Goal: Task Accomplishment & Management: Manage account settings

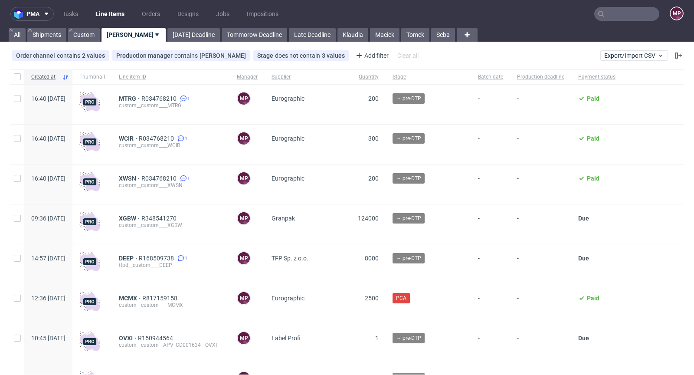
click at [618, 8] on input "text" at bounding box center [627, 14] width 65 height 14
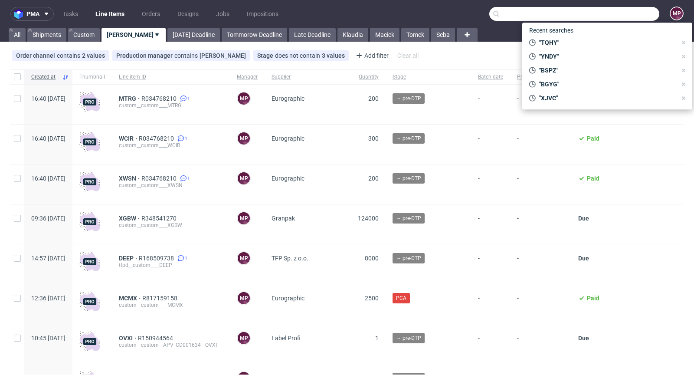
paste input "CKXW"
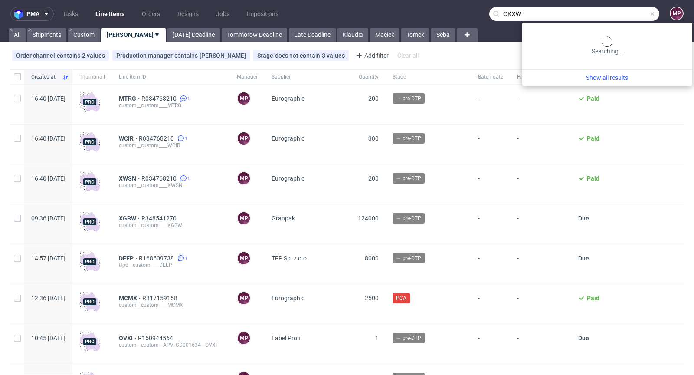
type input "CKXW"
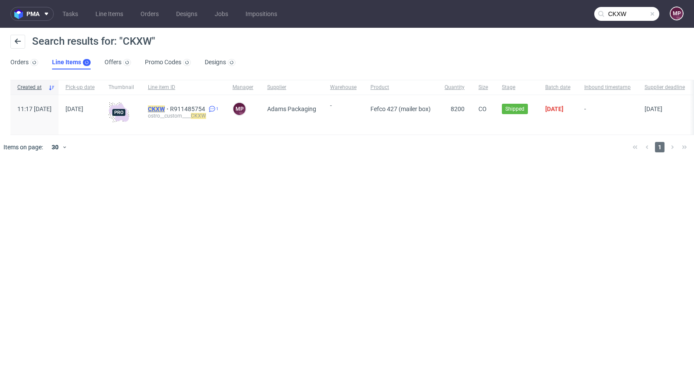
click at [165, 109] on mark "CKXW" at bounding box center [156, 108] width 17 height 7
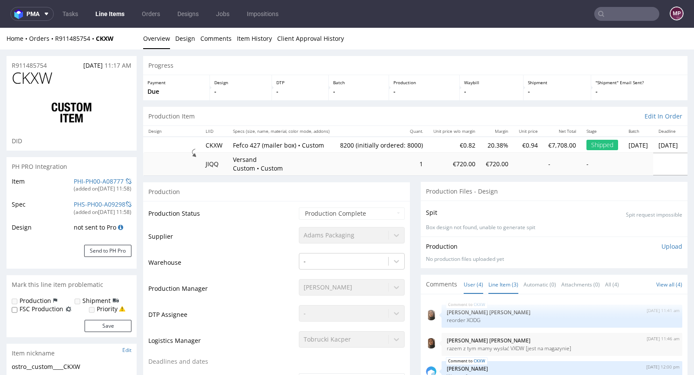
click at [498, 281] on link "Line Item (3)" at bounding box center [504, 284] width 30 height 19
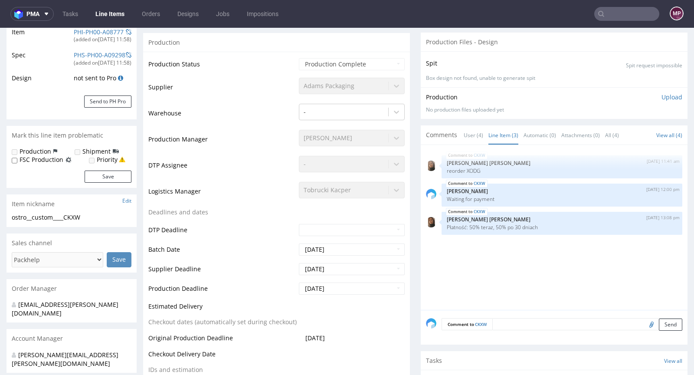
scroll to position [335, 0]
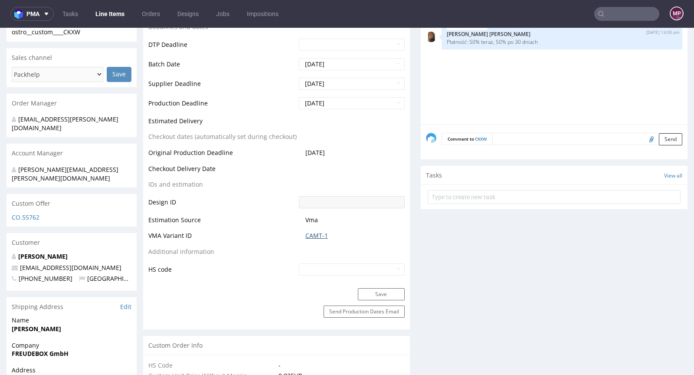
click at [314, 237] on link "CAMT-1" at bounding box center [317, 235] width 23 height 9
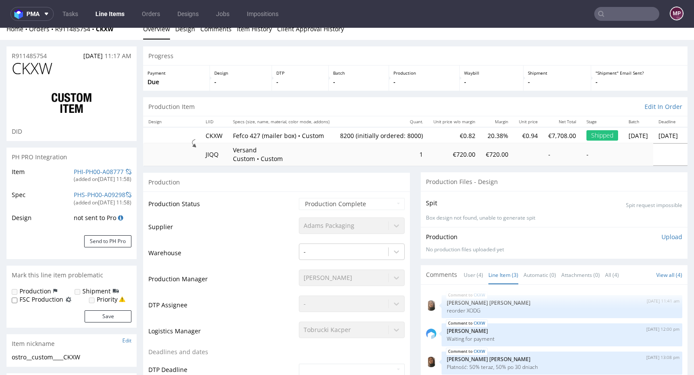
scroll to position [0, 0]
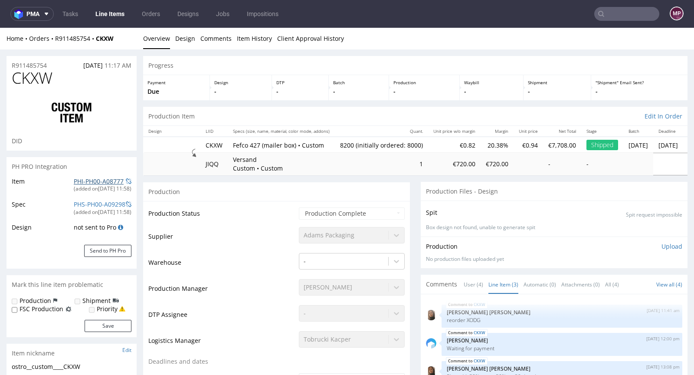
click at [105, 179] on link "PHI-PH00-A08777" at bounding box center [99, 181] width 50 height 8
click at [612, 13] on input "text" at bounding box center [627, 14] width 65 height 14
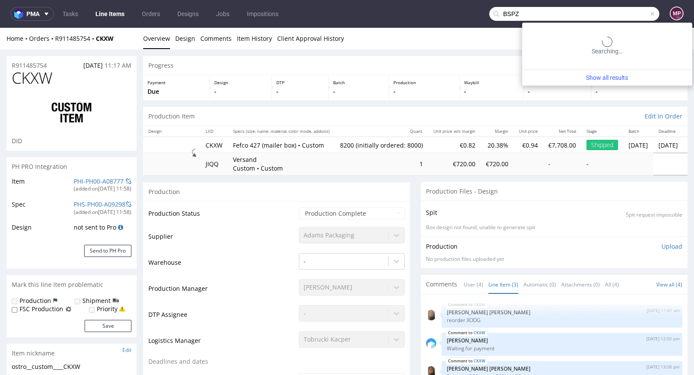
type input "BSPZ"
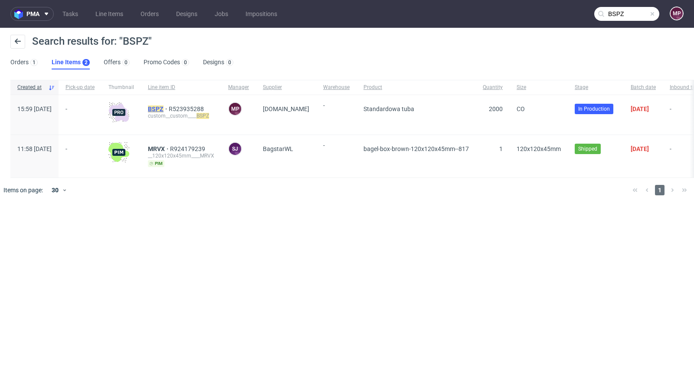
click at [164, 109] on mark "BSPZ" at bounding box center [156, 108] width 16 height 7
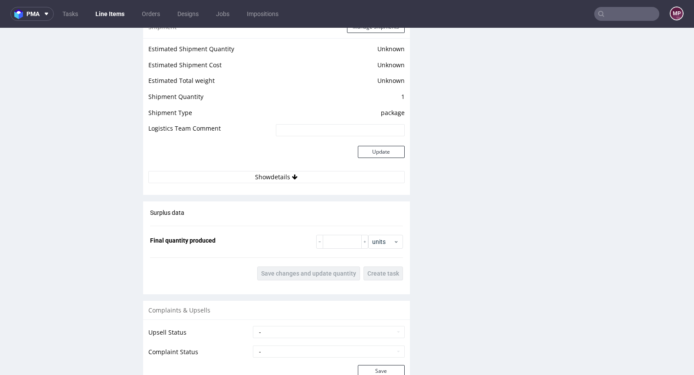
scroll to position [1237, 0]
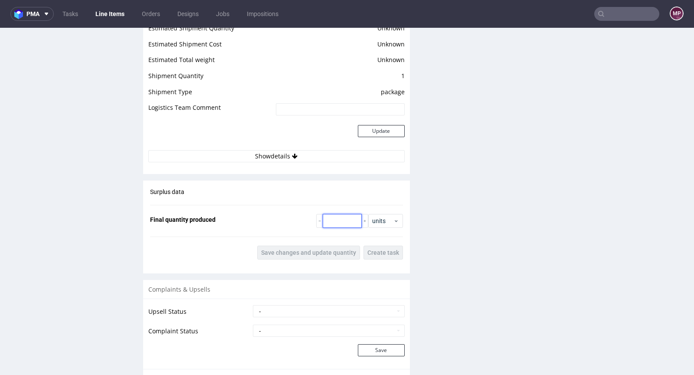
click at [332, 214] on input "number" at bounding box center [342, 221] width 39 height 14
type input "2010"
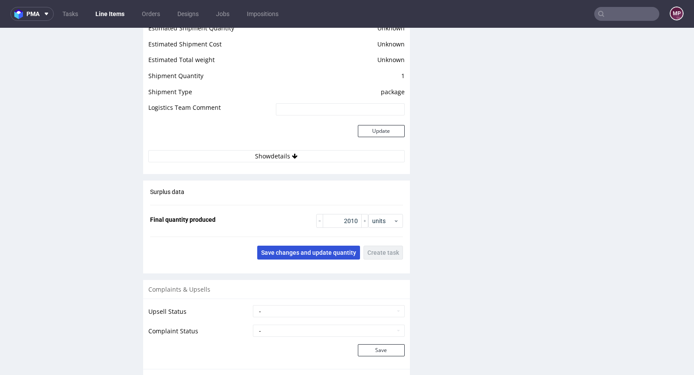
click at [315, 250] on span "Save changes and update quantity" at bounding box center [308, 253] width 95 height 6
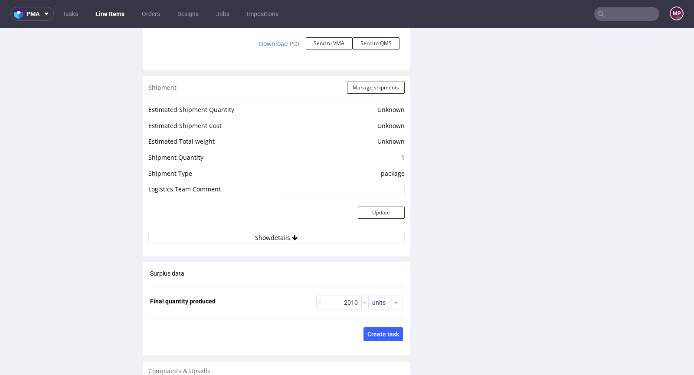
scroll to position [1073, 0]
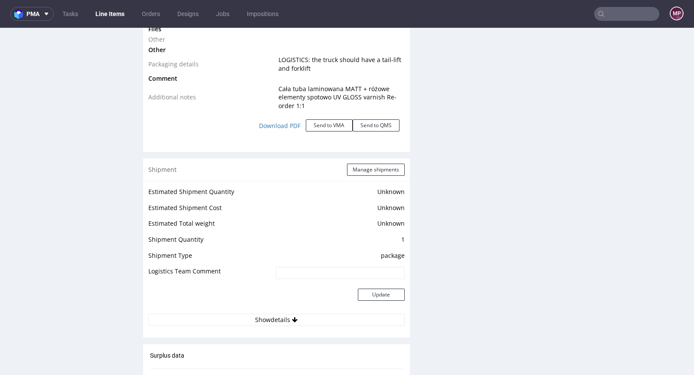
click at [354, 161] on div "Shipment Manage shipments" at bounding box center [276, 169] width 267 height 23
click at [355, 164] on button "Manage shipments" at bounding box center [376, 170] width 58 height 12
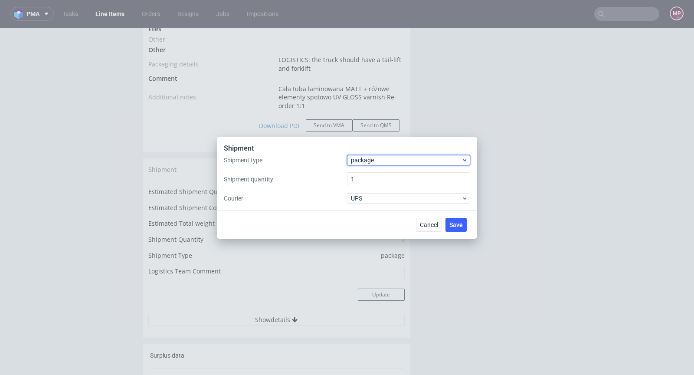
click at [364, 162] on span "package" at bounding box center [406, 160] width 111 height 9
click at [368, 170] on div "pallet package" at bounding box center [408, 186] width 123 height 38
click at [368, 173] on div "pallet" at bounding box center [409, 179] width 116 height 16
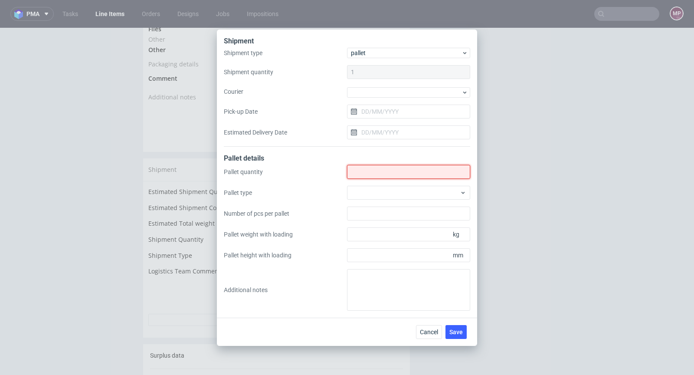
click at [376, 176] on input "Shipment type" at bounding box center [408, 172] width 123 height 14
type input "2"
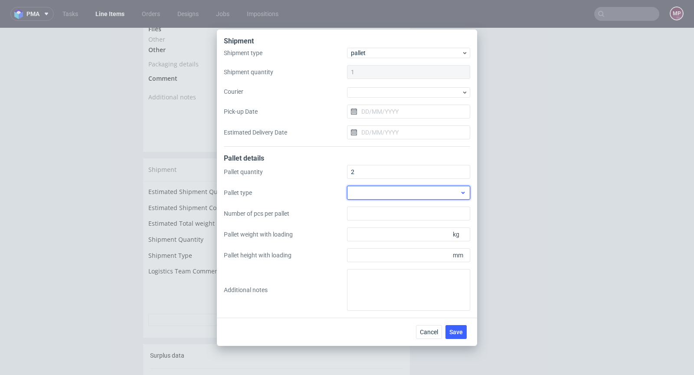
click at [382, 194] on div at bounding box center [408, 193] width 123 height 14
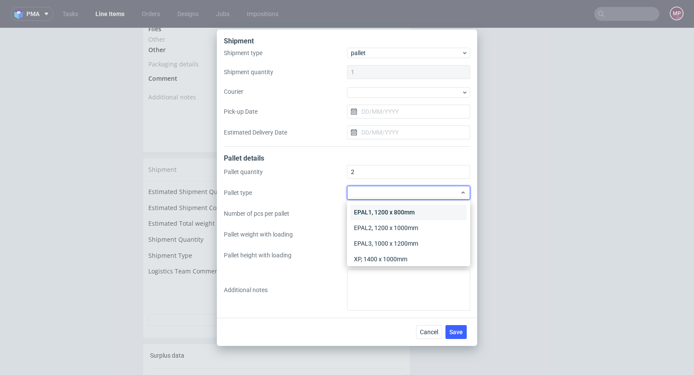
click at [387, 209] on div "EPAL1, 1200 x 800mm" at bounding box center [409, 212] width 116 height 16
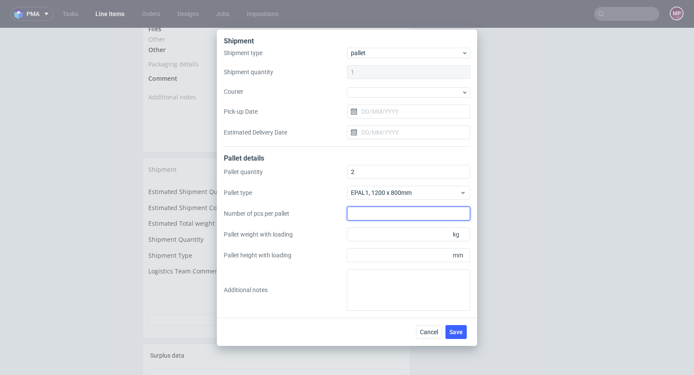
click at [377, 209] on input "Number of pcs per pallet" at bounding box center [408, 214] width 123 height 14
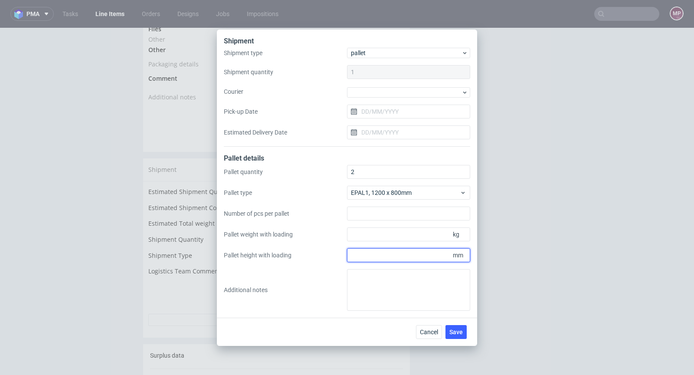
click at [392, 253] on input "Pallet height with loading" at bounding box center [408, 255] width 123 height 14
type input "1900"
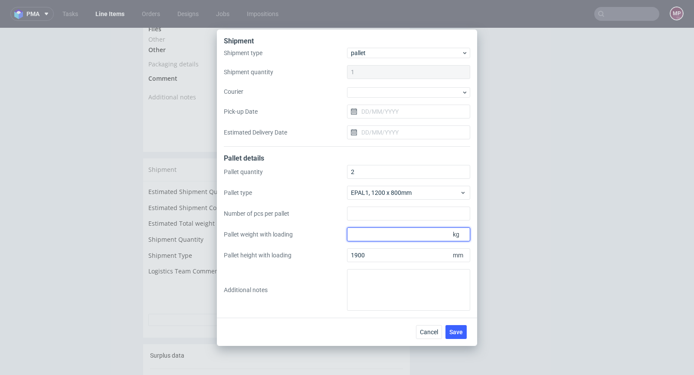
click at [377, 237] on input "Pallet weight with loading" at bounding box center [408, 234] width 123 height 14
type input "120"
click at [451, 326] on button "Save" at bounding box center [456, 332] width 21 height 14
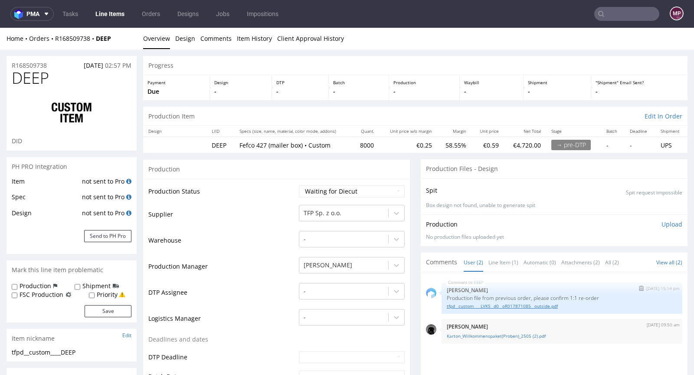
click at [494, 305] on link "tfpd__custom____LVKS__d0__oR017871085__outside.pdf" at bounding box center [562, 306] width 230 height 7
click at [505, 335] on link "Karton_Willkommenspaket(Proben)_2505 (2).pdf" at bounding box center [562, 336] width 230 height 7
click at [344, 190] on select "Waiting for Artwork Waiting for Diecut Waiting for Mockup Waiting for DTP Waiti…" at bounding box center [352, 191] width 106 height 12
select select "dtp_waiting_for_check"
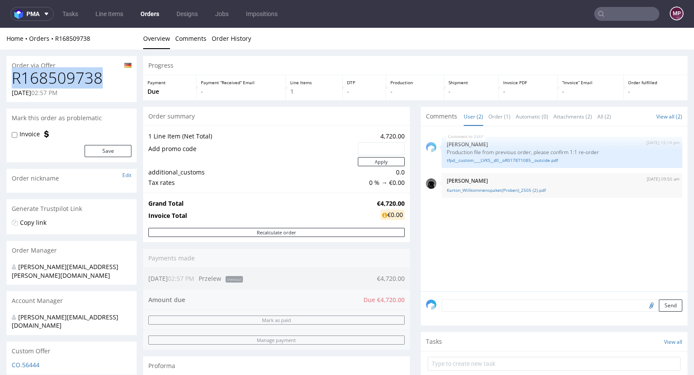
drag, startPoint x: 107, startPoint y: 83, endPoint x: 15, endPoint y: 81, distance: 92.5
click at [15, 81] on h1 "R168509738" at bounding box center [72, 77] width 120 height 17
copy h1 "R168509738"
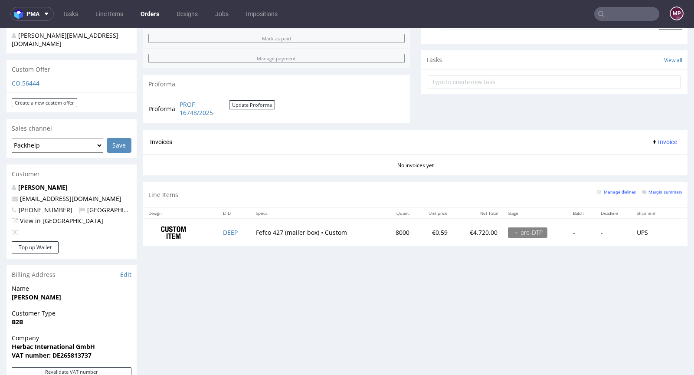
scroll to position [450, 0]
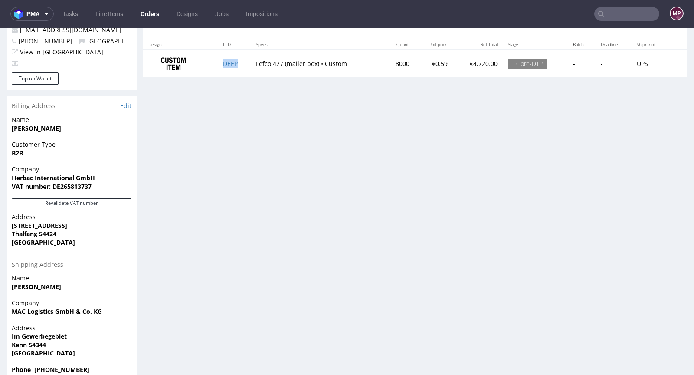
click at [238, 67] on td "DEEP" at bounding box center [234, 63] width 33 height 27
copy link "DEEP"
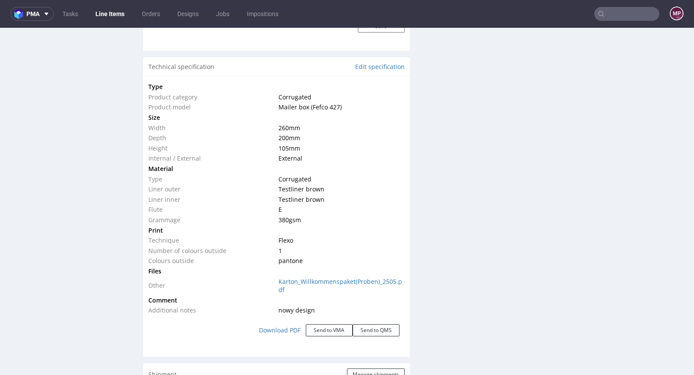
scroll to position [744, 0]
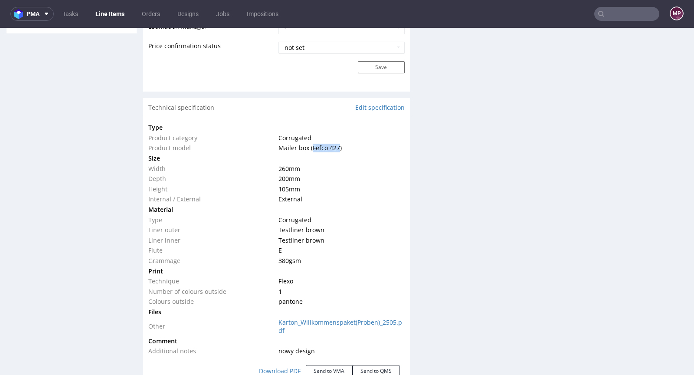
drag, startPoint x: 308, startPoint y: 145, endPoint x: 335, endPoint y: 145, distance: 26.9
click at [335, 145] on span "Mailer box (Fefco 427)" at bounding box center [310, 148] width 63 height 8
copy span "Fefco 427"
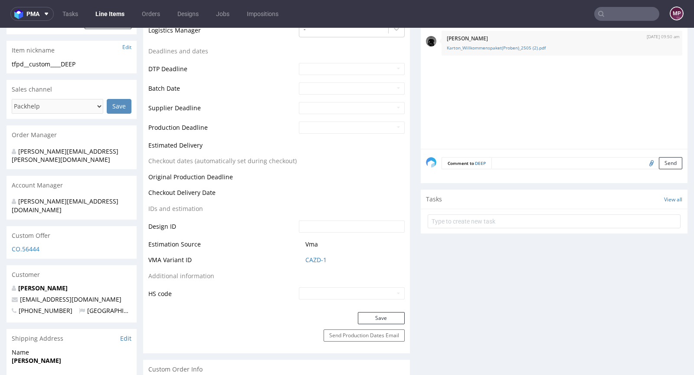
scroll to position [0, 0]
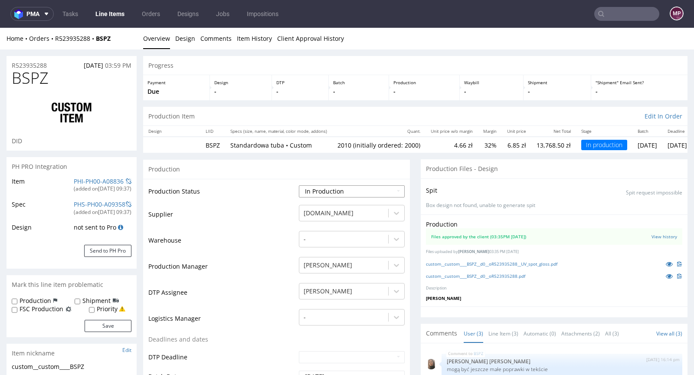
click at [329, 192] on select "Waiting for Artwork Waiting for Diecut Waiting for Mockup Waiting for DTP Waiti…" at bounding box center [352, 191] width 106 height 12
select select "production_complete"
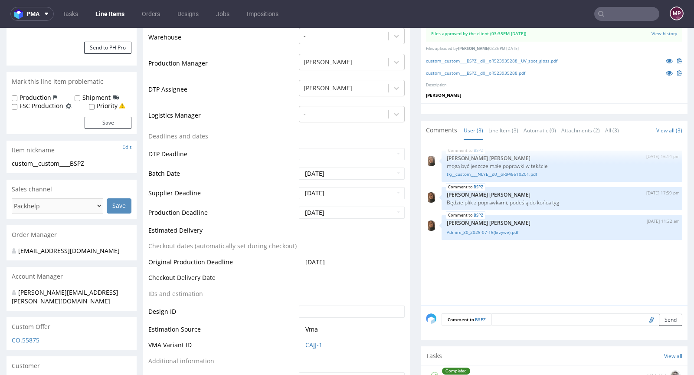
scroll to position [336, 0]
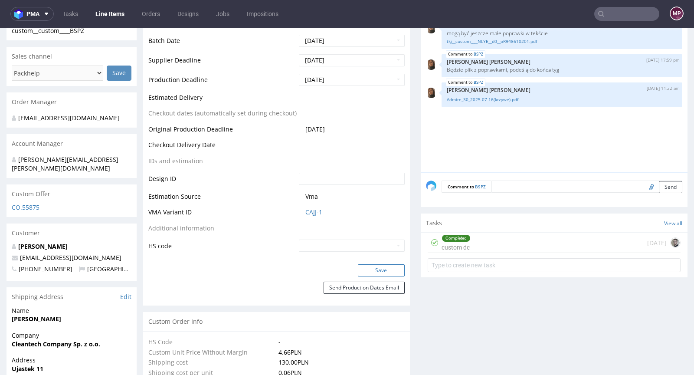
click at [371, 265] on button "Save" at bounding box center [381, 270] width 47 height 12
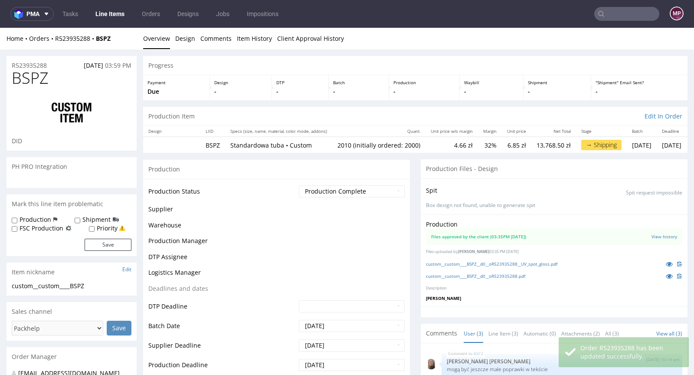
scroll to position [335, 0]
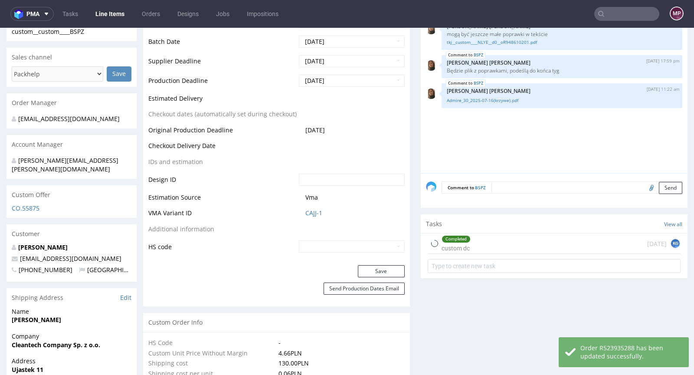
type input "2010"
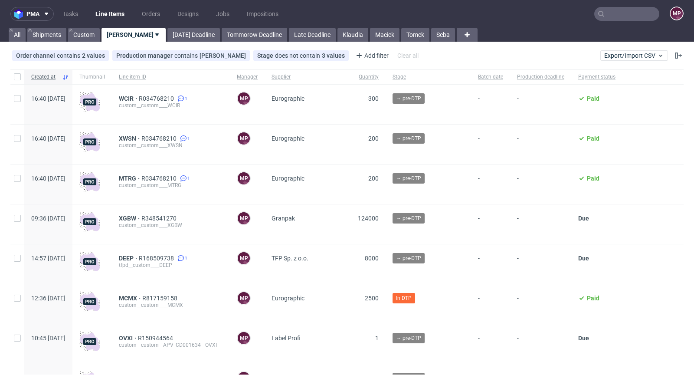
click at [598, 9] on input "text" at bounding box center [627, 14] width 65 height 14
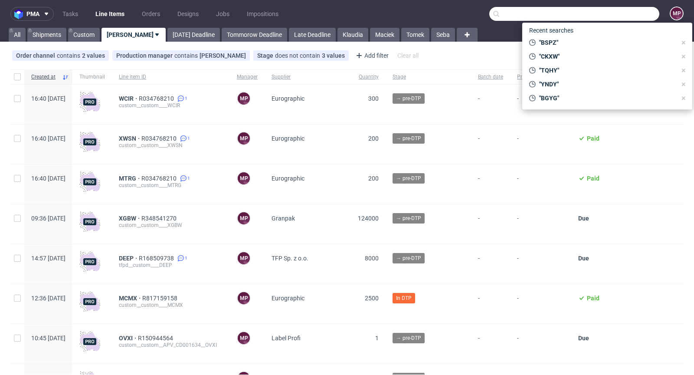
paste input "SOXE"
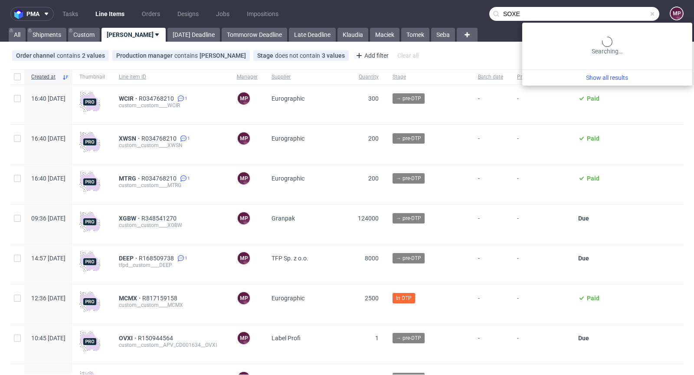
type input "SOXE"
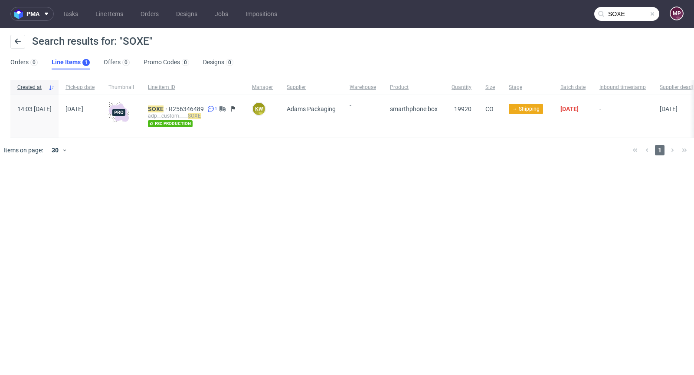
click at [653, 13] on span at bounding box center [652, 13] width 7 height 7
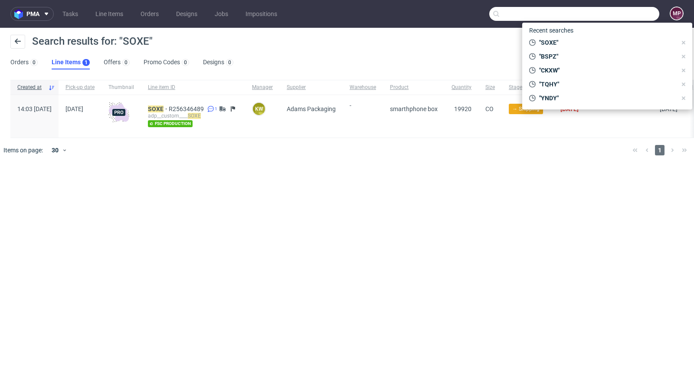
click at [634, 11] on input "text" at bounding box center [575, 14] width 170 height 14
paste input "LEQR"
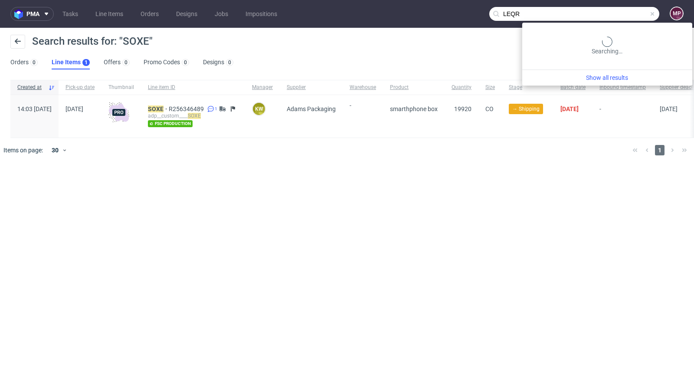
type input "LEQR"
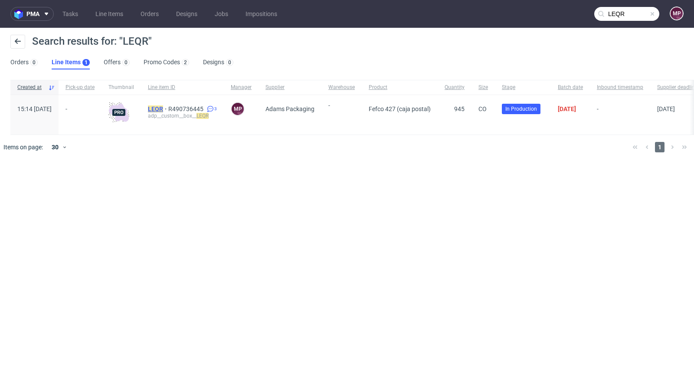
click at [163, 108] on mark "LEQR" at bounding box center [155, 108] width 15 height 7
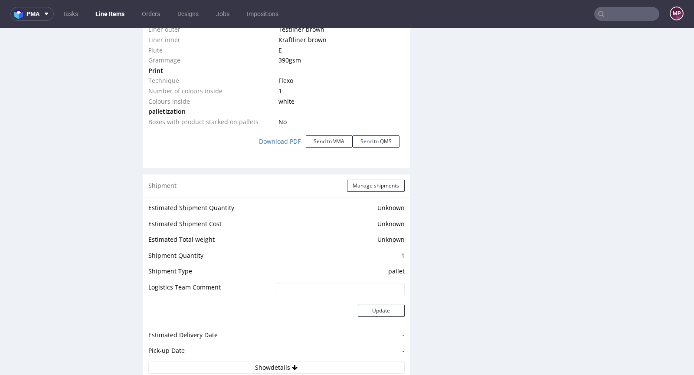
scroll to position [1006, 0]
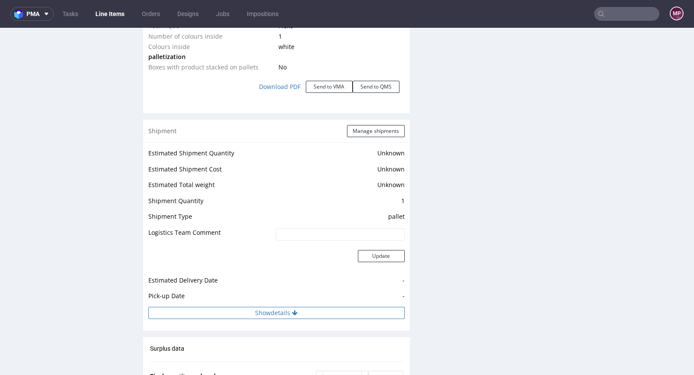
click at [286, 307] on button "Show details" at bounding box center [276, 313] width 256 height 12
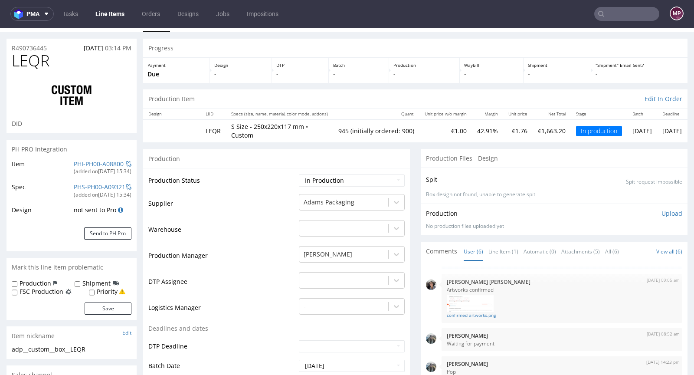
scroll to position [0, 0]
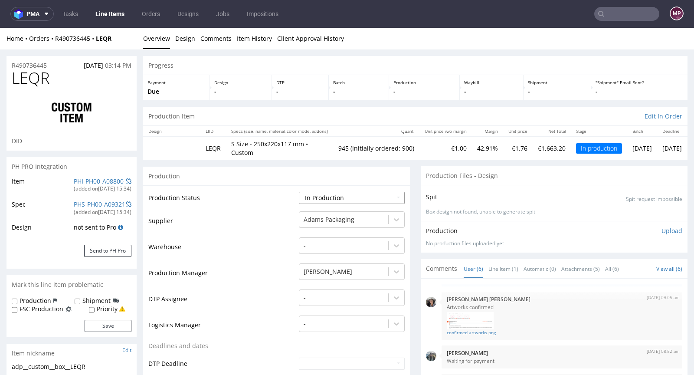
click at [340, 192] on select "Waiting for Artwork Waiting for Diecut Waiting for Mockup Waiting for DTP Waiti…" at bounding box center [352, 198] width 106 height 12
select select "production_complete"
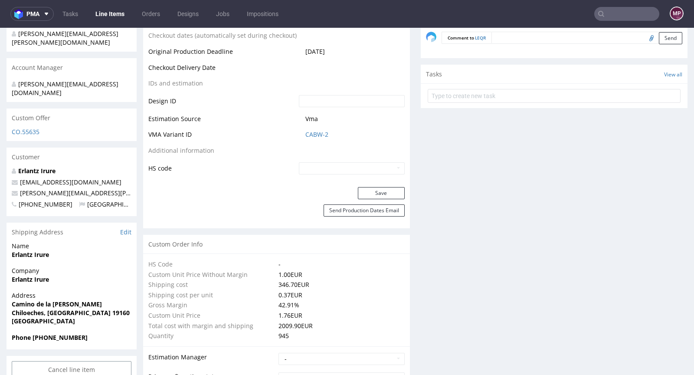
scroll to position [424, 0]
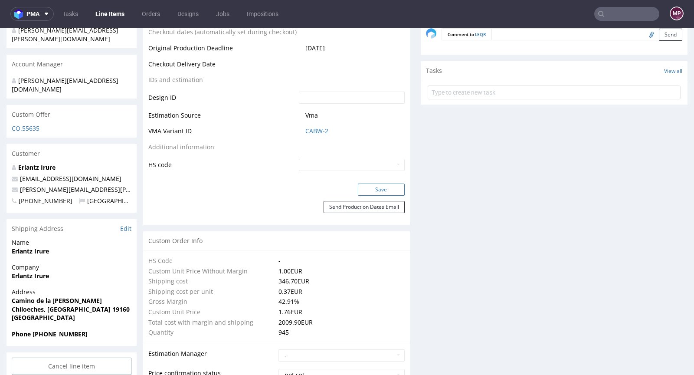
click at [372, 185] on button "Save" at bounding box center [381, 190] width 47 height 12
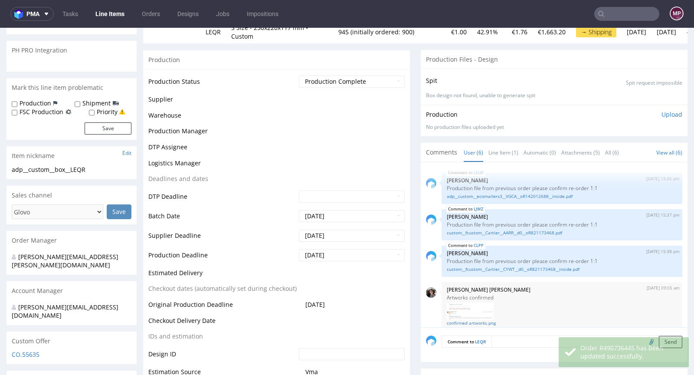
scroll to position [107, 0]
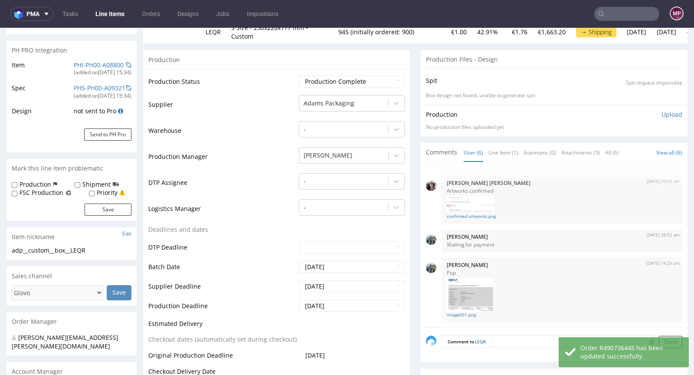
type input "945"
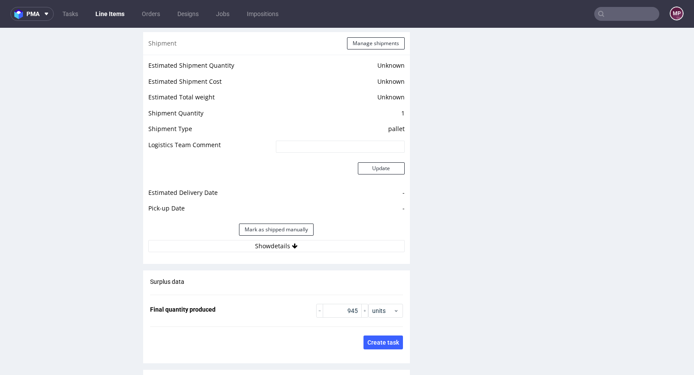
scroll to position [1312, 0]
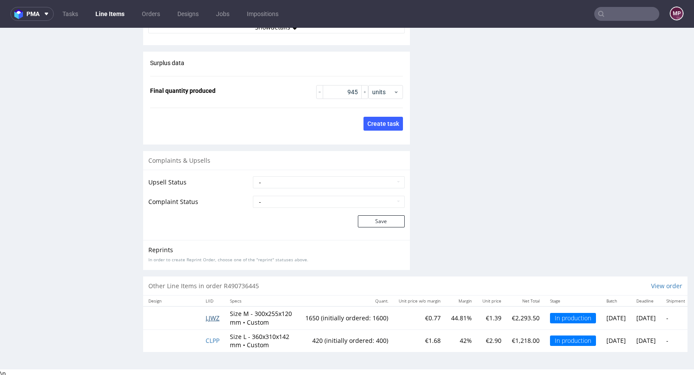
click at [213, 314] on span "LJWZ" at bounding box center [213, 318] width 14 height 8
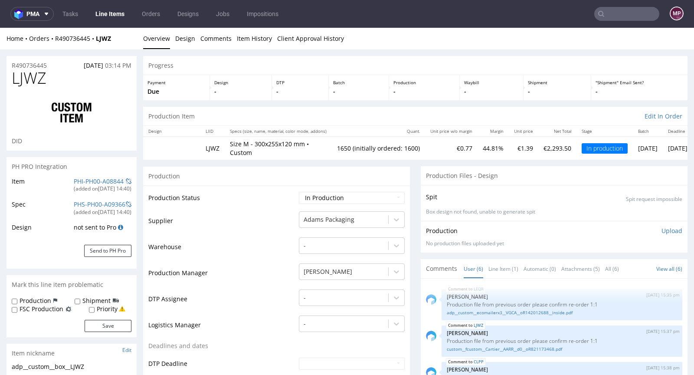
scroll to position [107, 0]
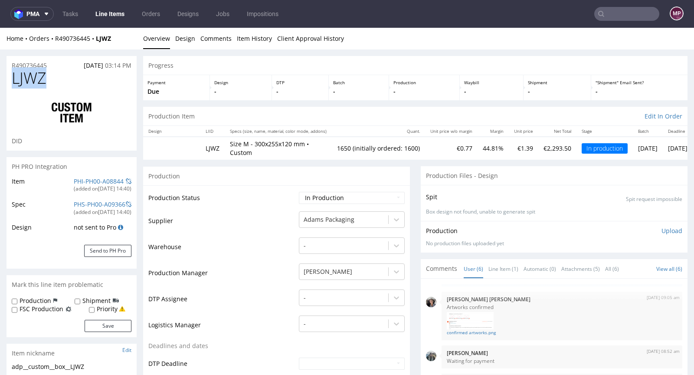
drag, startPoint x: 51, startPoint y: 74, endPoint x: 13, endPoint y: 73, distance: 37.8
click at [13, 73] on span "LJWZ" at bounding box center [29, 77] width 35 height 17
copy span "LJWZ"
click at [328, 197] on select "Waiting for Artwork Waiting for Diecut Waiting for Mockup Waiting for DTP Waiti…" at bounding box center [352, 198] width 106 height 12
select select "production_complete"
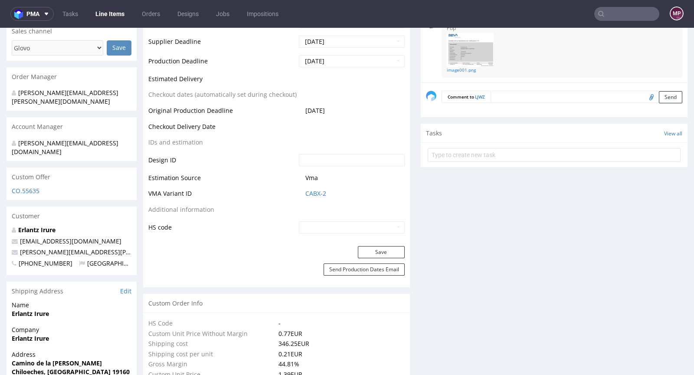
scroll to position [372, 0]
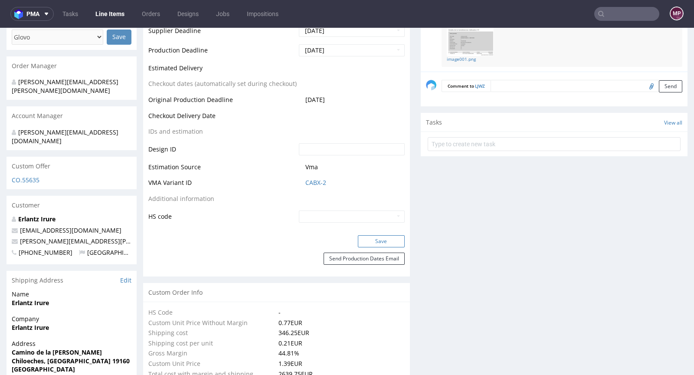
click at [372, 237] on button "Save" at bounding box center [381, 241] width 47 height 12
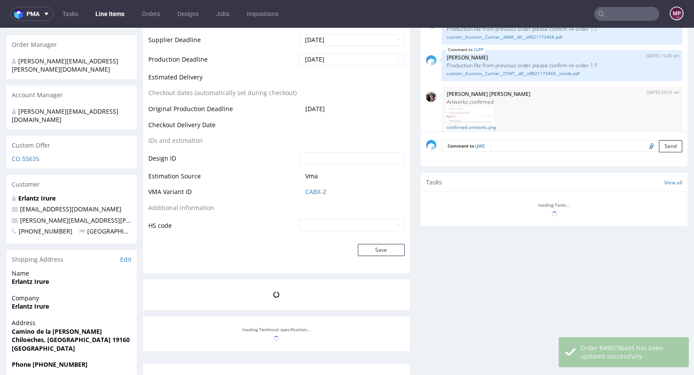
scroll to position [107, 0]
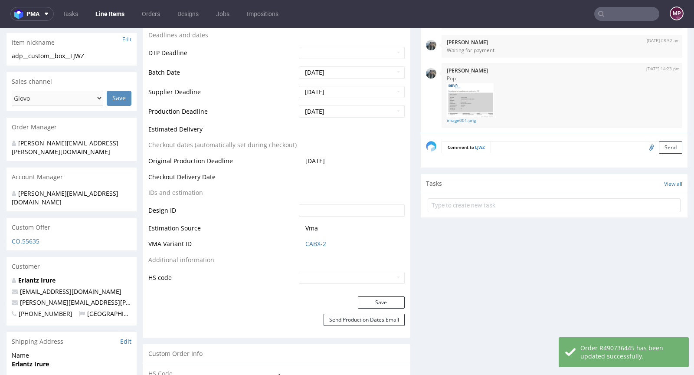
type input "1650"
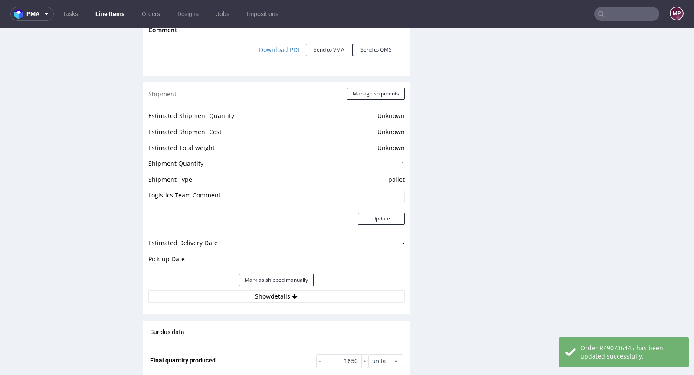
scroll to position [1309, 0]
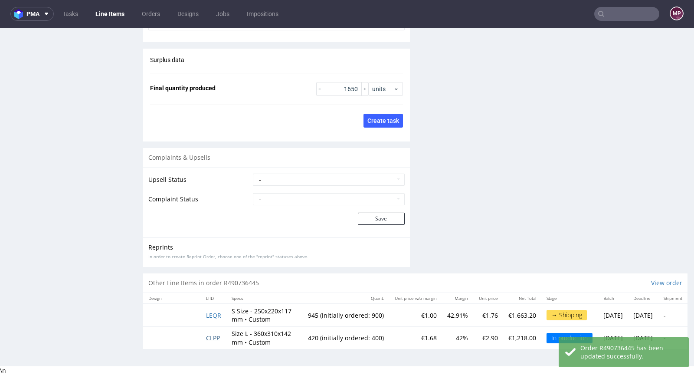
click at [218, 334] on span "CLPP" at bounding box center [213, 338] width 14 height 8
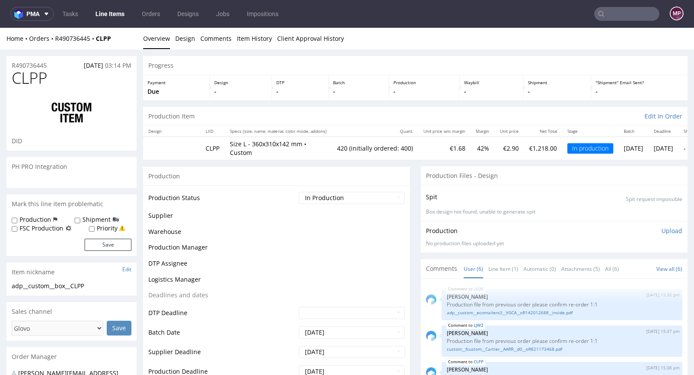
scroll to position [107, 0]
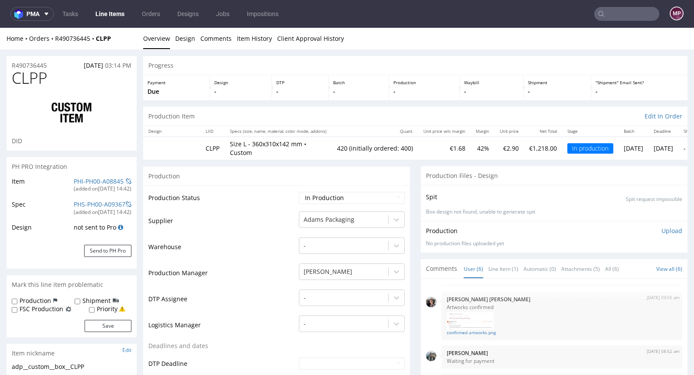
type input "420"
drag, startPoint x: 82, startPoint y: 78, endPoint x: 15, endPoint y: 78, distance: 66.8
click at [15, 78] on h1 "CLPP" at bounding box center [72, 77] width 120 height 17
copy span "CLPP"
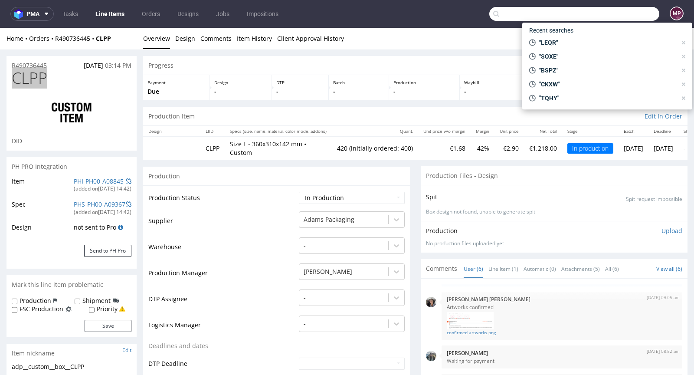
click at [619, 8] on input "text" at bounding box center [575, 14] width 170 height 14
paste input "SOXE"
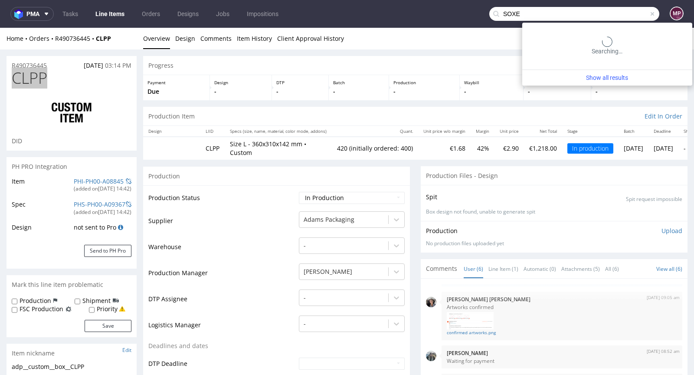
type input "SOXE"
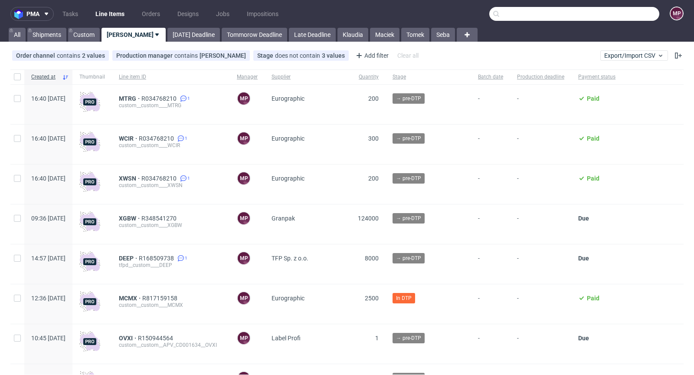
click at [612, 12] on input "text" at bounding box center [575, 14] width 170 height 14
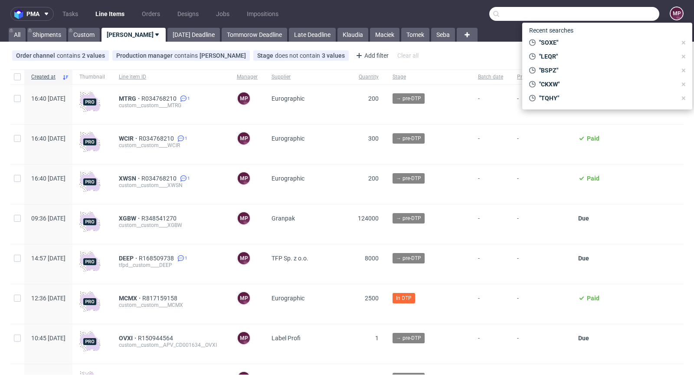
paste input "CKXW"
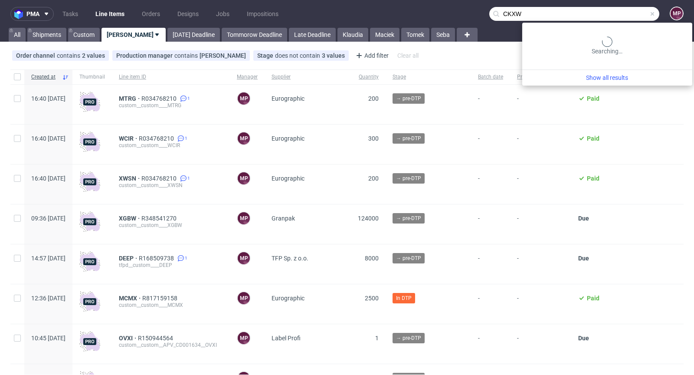
type input "CKXW"
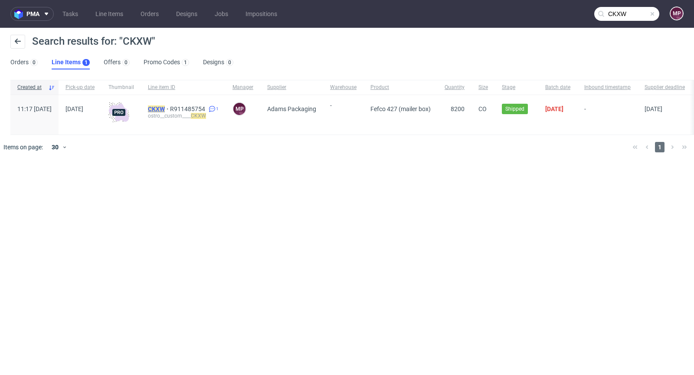
click at [165, 106] on mark "CKXW" at bounding box center [156, 108] width 17 height 7
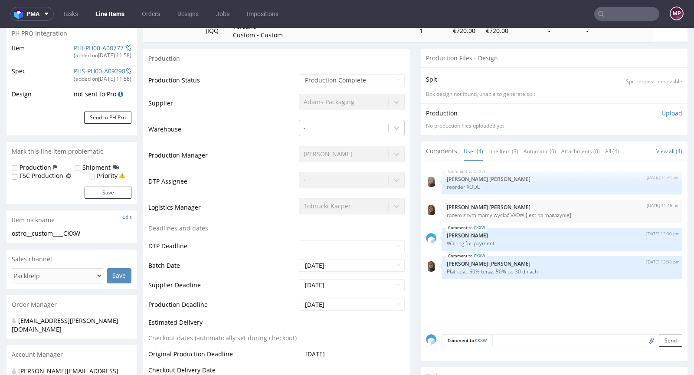
scroll to position [133, 0]
click at [490, 146] on link "Line Item (3)" at bounding box center [504, 151] width 30 height 19
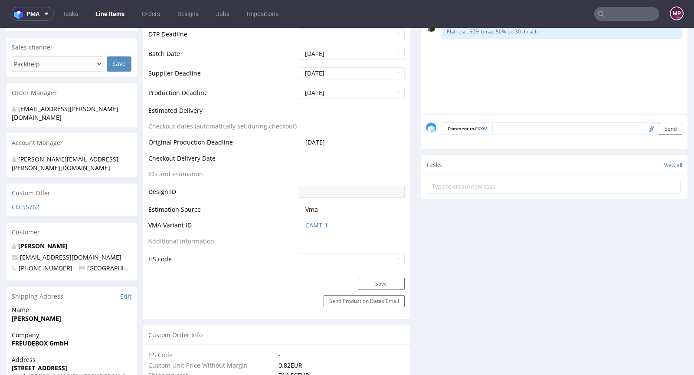
scroll to position [404, 0]
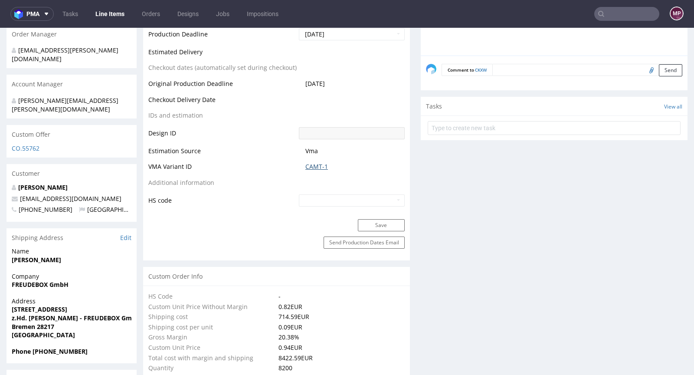
click at [315, 166] on link "CAMT-1" at bounding box center [317, 166] width 23 height 9
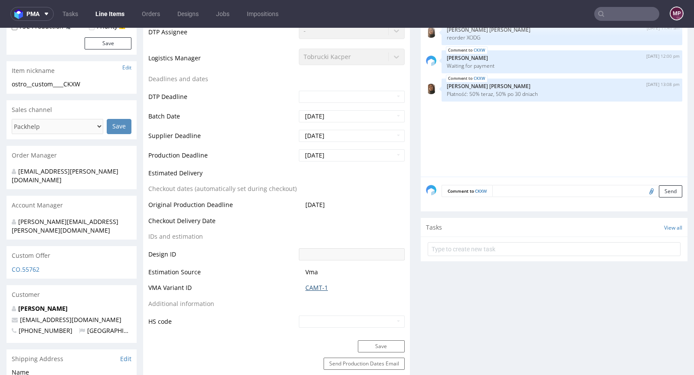
scroll to position [0, 0]
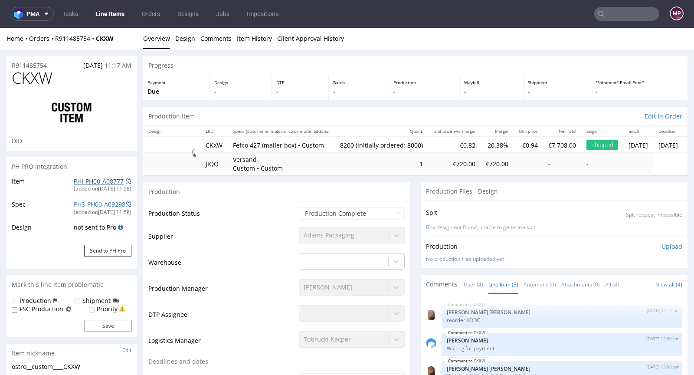
click at [105, 181] on link "PHI-PH00-A08777" at bounding box center [99, 181] width 50 height 8
click at [620, 19] on input "text" at bounding box center [627, 14] width 65 height 14
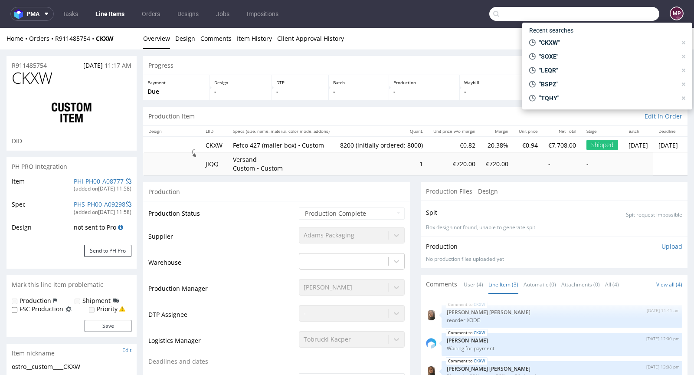
paste input "CLPP"
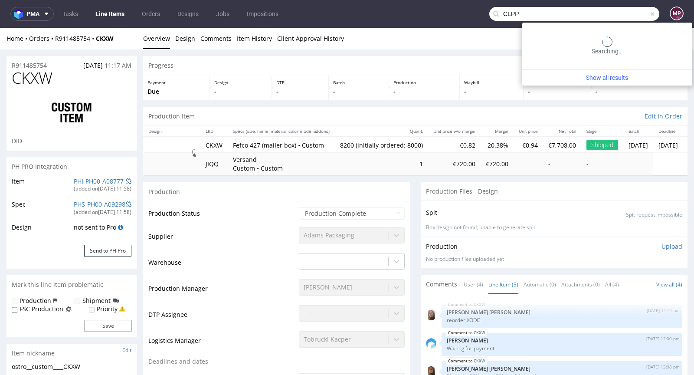
type input "CLPP"
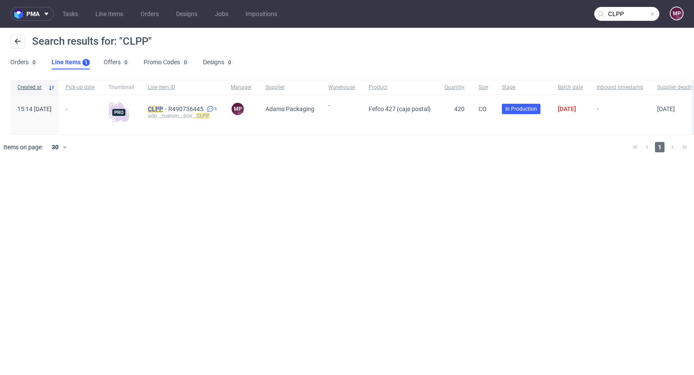
click at [163, 107] on mark "CLPP" at bounding box center [155, 108] width 15 height 7
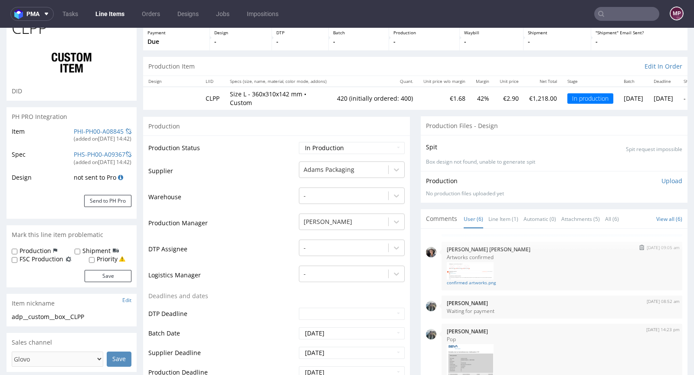
scroll to position [90, 0]
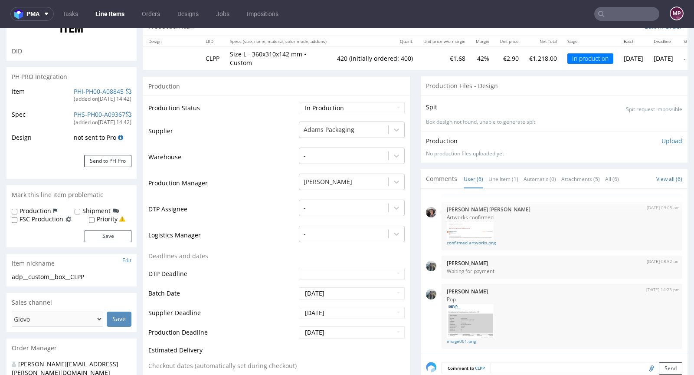
click at [493, 189] on div "LEQR 16th Jul 25 | 15:35 pm Michał Palasek Production file from previous order …" at bounding box center [554, 271] width 267 height 165
click at [492, 172] on link "Line Item (1)" at bounding box center [504, 179] width 30 height 19
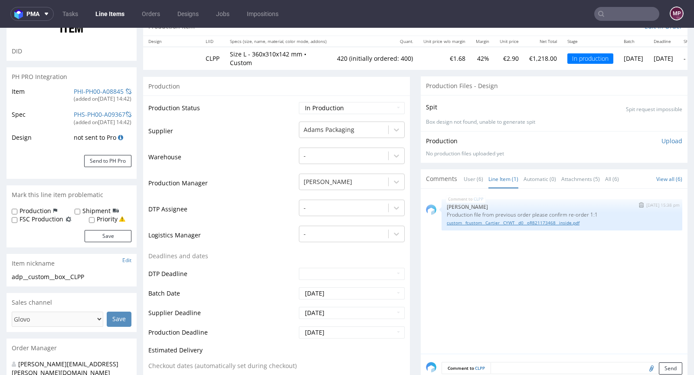
click at [486, 220] on link "custom__fcustom__Cartier__CYWT__d0__oR821173468__inside.pdf" at bounding box center [562, 223] width 230 height 7
click at [338, 102] on select "Waiting for Artwork Waiting for Diecut Waiting for Mockup Waiting for DTP Waiti…" at bounding box center [352, 108] width 106 height 12
select select "production_complete"
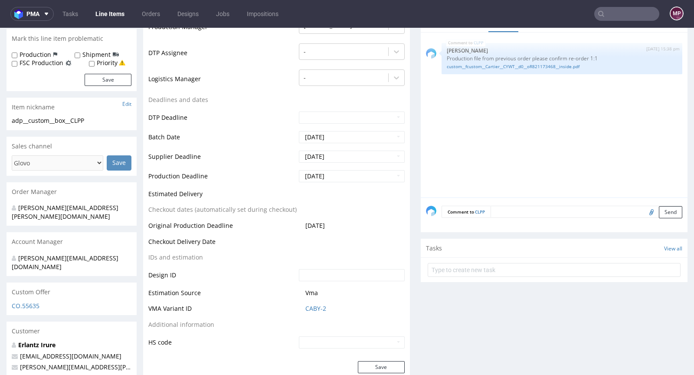
scroll to position [378, 0]
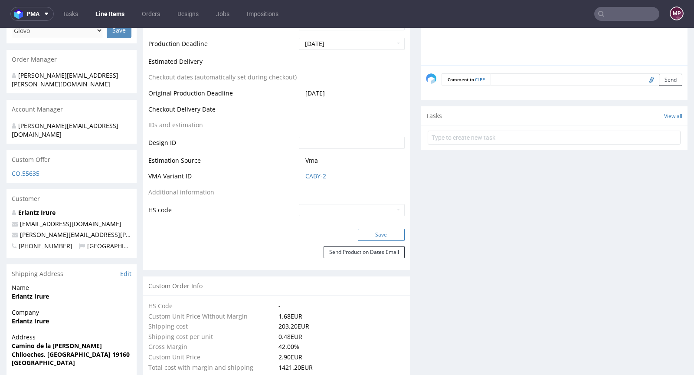
click at [379, 230] on button "Save" at bounding box center [381, 235] width 47 height 12
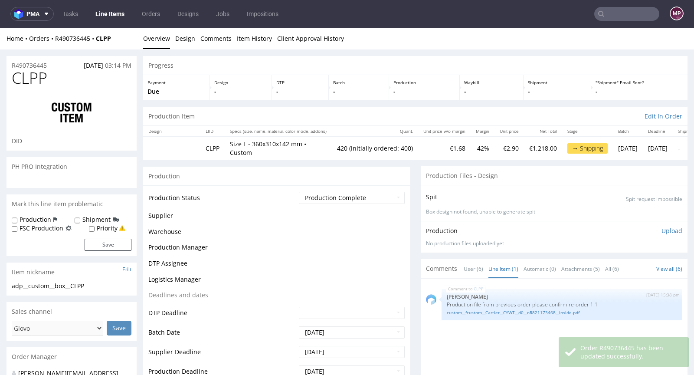
scroll to position [459, 0]
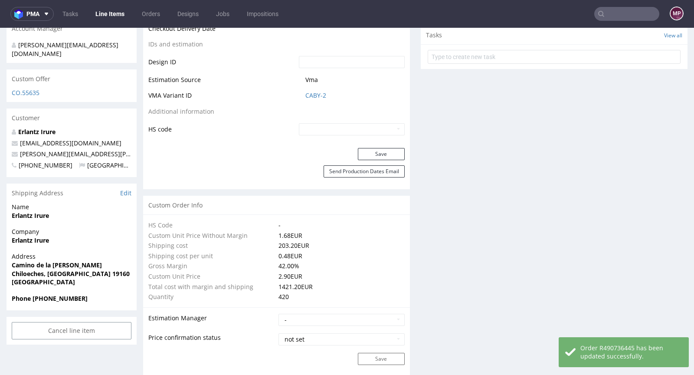
type input "420"
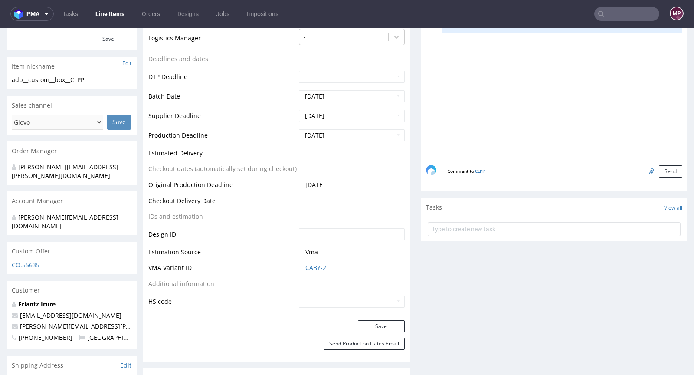
scroll to position [0, 0]
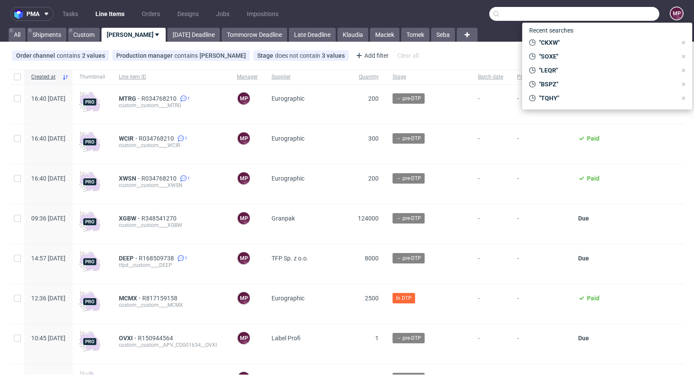
click at [606, 10] on input "text" at bounding box center [575, 14] width 170 height 14
paste input "UGBJ"
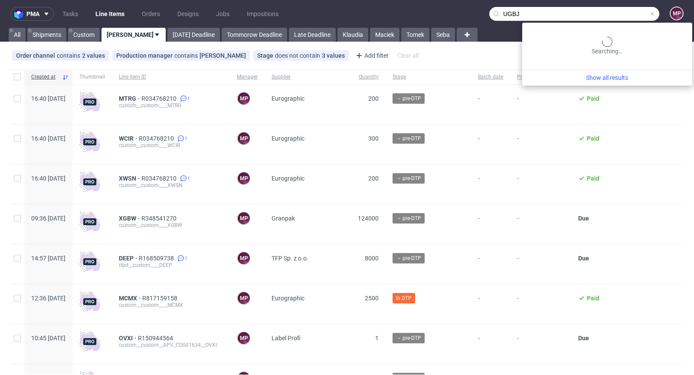
type input "UGBJ"
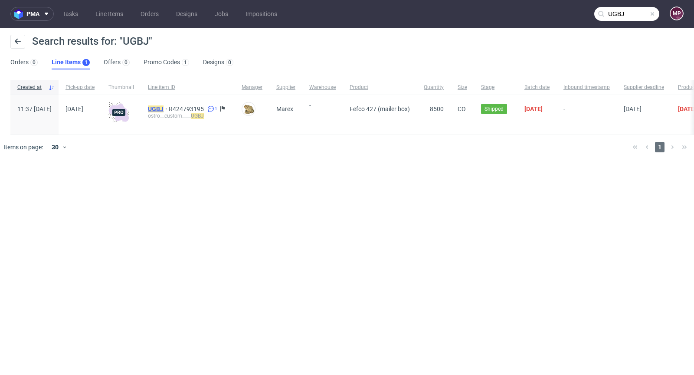
click at [164, 108] on mark "UGBJ" at bounding box center [156, 108] width 16 height 7
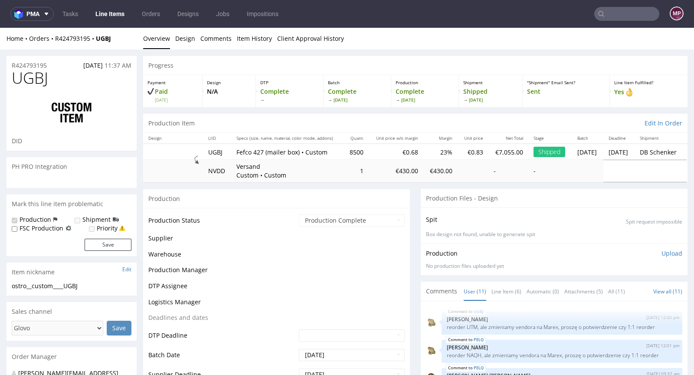
scroll to position [190, 0]
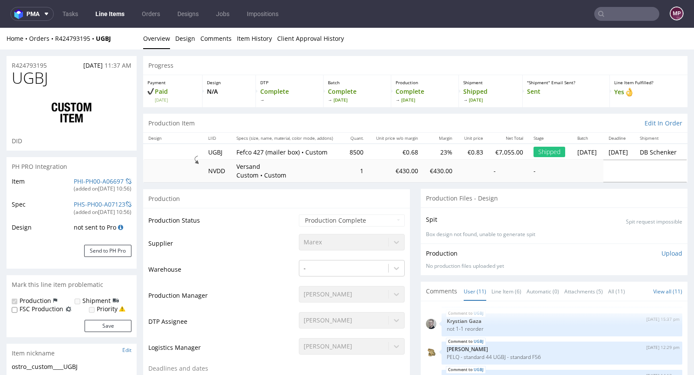
select select "in_progress"
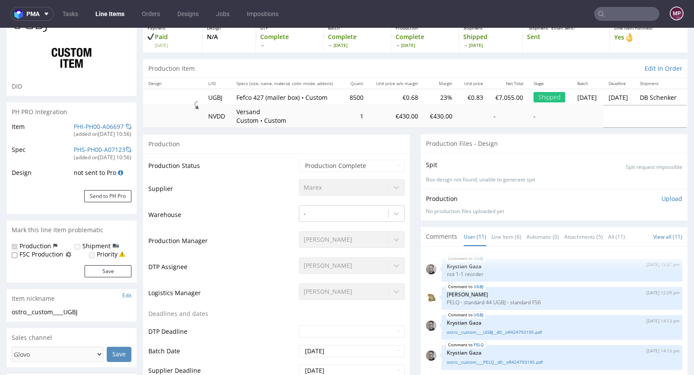
scroll to position [57, 0]
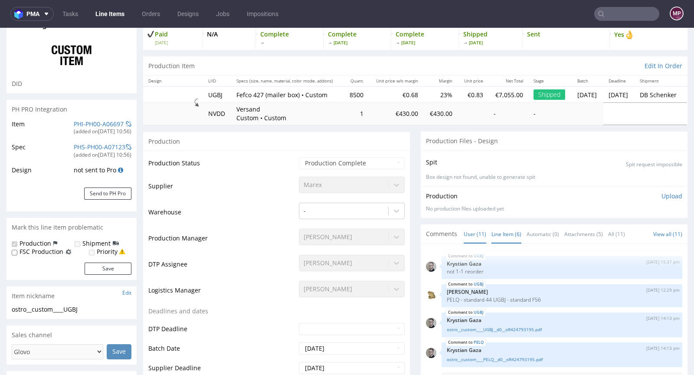
click at [506, 233] on link "Line Item (6)" at bounding box center [507, 234] width 30 height 19
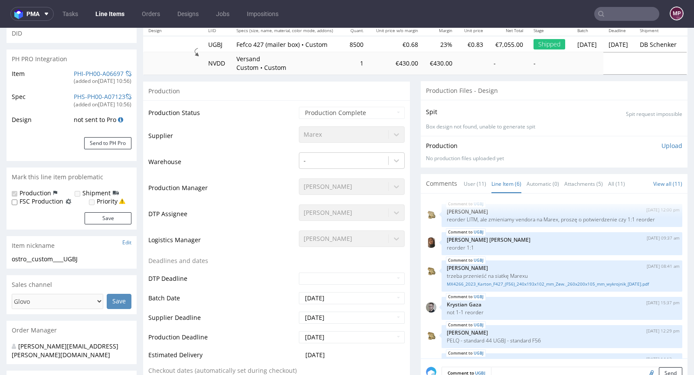
scroll to position [105, 0]
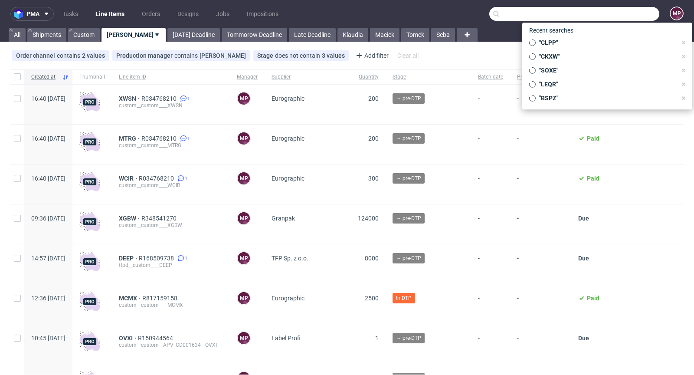
click at [625, 14] on input "text" at bounding box center [575, 14] width 170 height 14
paste input "PGMR"
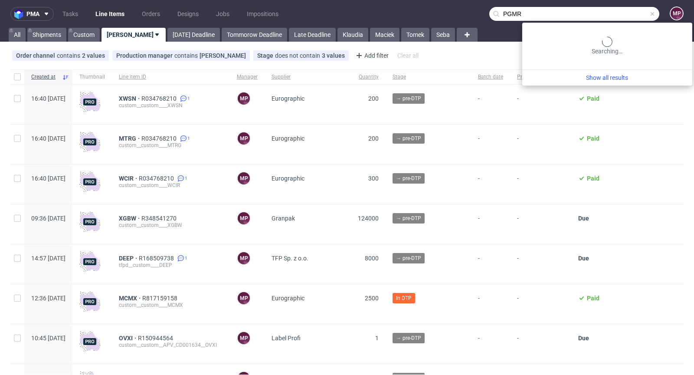
type input "PGMR"
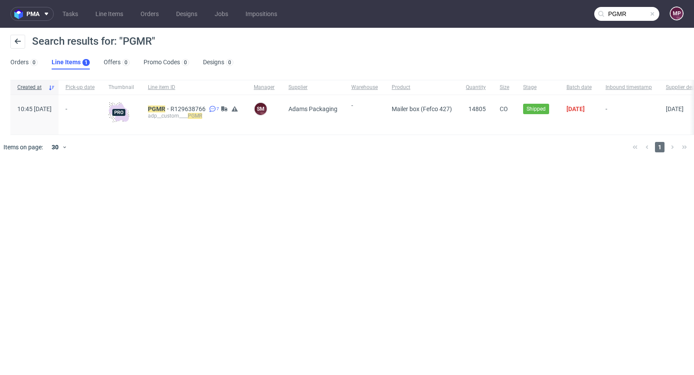
click at [182, 104] on div "PGMR R129638766 7 adp__custom____ PGMR" at bounding box center [194, 114] width 106 height 39
click at [165, 107] on mark "PGMR" at bounding box center [156, 108] width 17 height 7
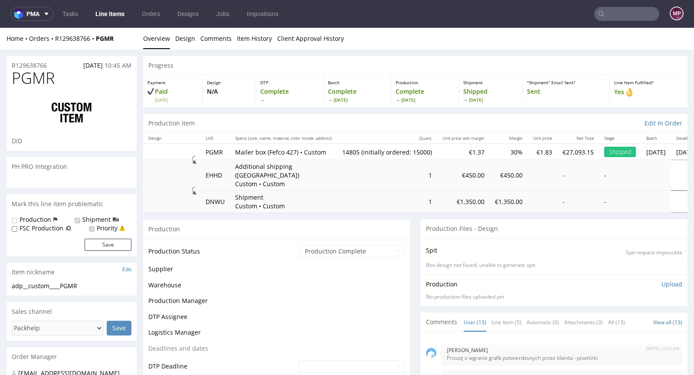
scroll to position [312, 0]
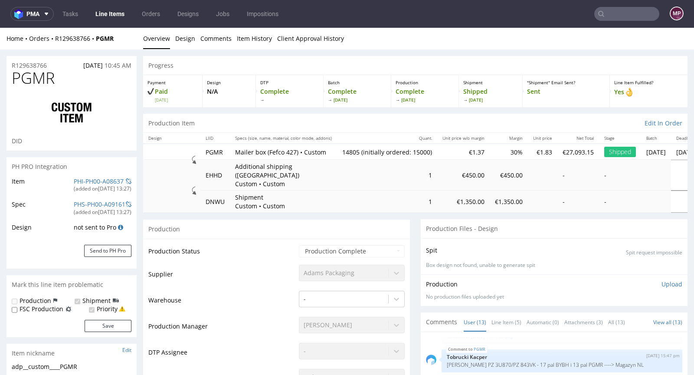
select select "in_progress"
drag, startPoint x: 118, startPoint y: 39, endPoint x: 55, endPoint y: 38, distance: 63.8
click at [55, 38] on div "Home Orders R129638766 PGMR" at bounding box center [72, 38] width 130 height 9
copy div "R129638766 PGMR"
click at [617, 14] on input "text" at bounding box center [627, 14] width 65 height 14
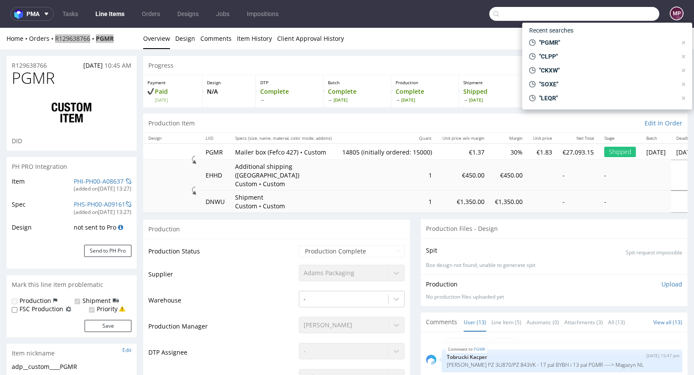
paste input "info@gusandbella.com"
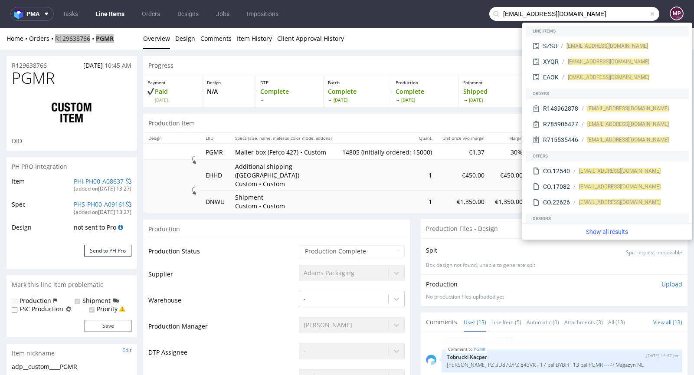
type input "info@gusandbella.com"
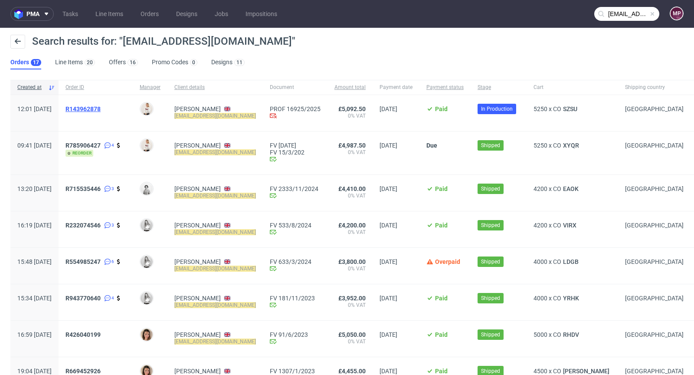
click at [101, 108] on span "R143962878" at bounding box center [83, 108] width 35 height 7
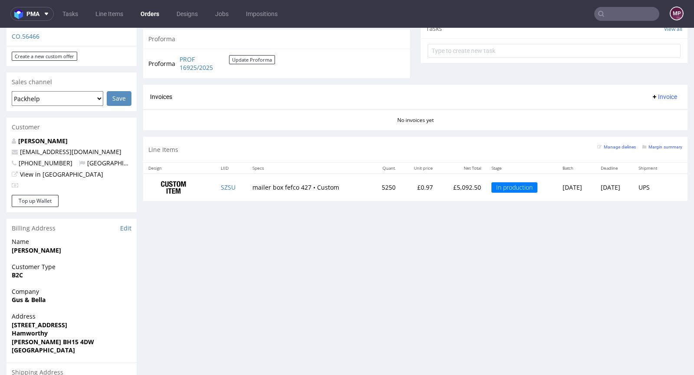
scroll to position [323, 0]
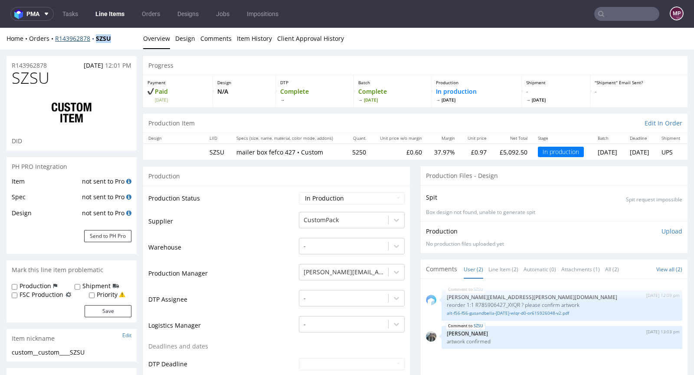
drag, startPoint x: 125, startPoint y: 37, endPoint x: 96, endPoint y: 38, distance: 28.2
click at [96, 38] on div "Home Orders R143962878 SZSU" at bounding box center [72, 38] width 130 height 9
copy strong "SZSU"
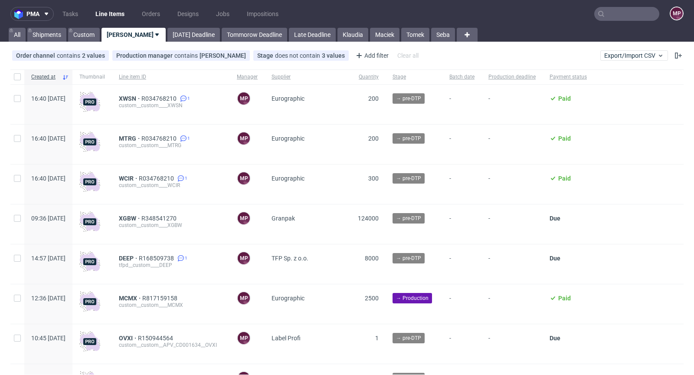
click at [617, 19] on input "text" at bounding box center [627, 14] width 65 height 14
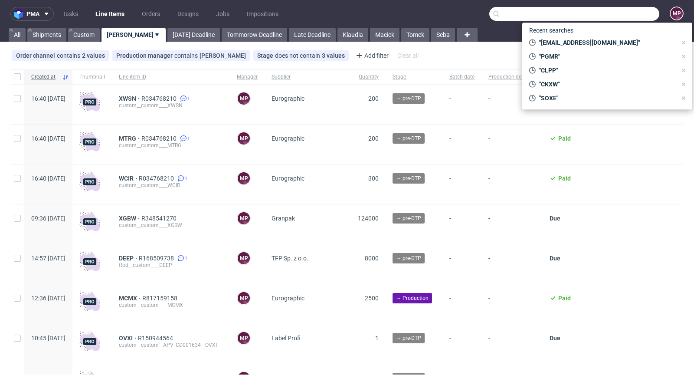
paste input "KFIE"
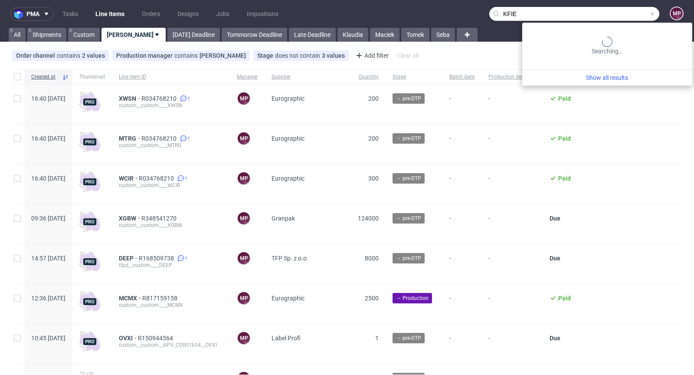
type input "KFIE"
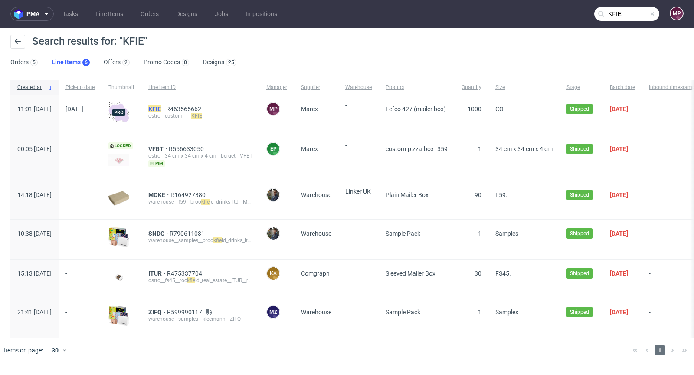
click at [161, 106] on mark "KFIE" at bounding box center [154, 108] width 13 height 7
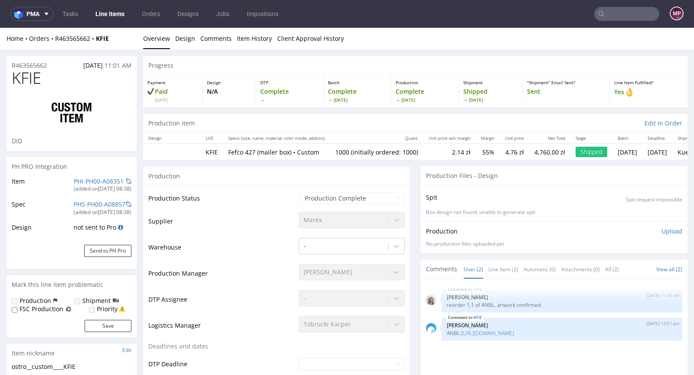
select select "in_progress"
drag, startPoint x: 122, startPoint y: 39, endPoint x: 55, endPoint y: 37, distance: 66.9
click at [55, 37] on div "Home Orders R463565662 KFIE" at bounding box center [72, 38] width 130 height 9
copy div "R463565662 KFIE"
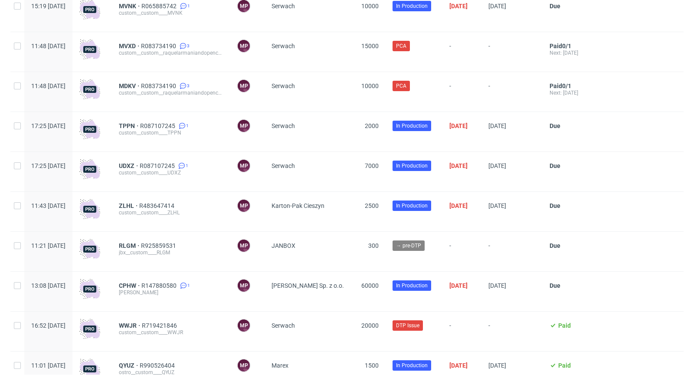
scroll to position [1292, 0]
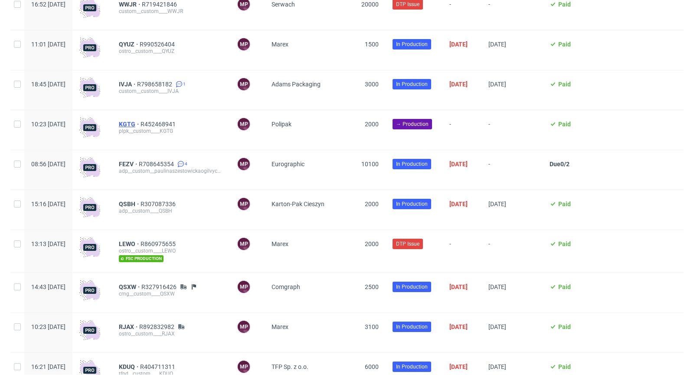
click at [141, 128] on span "KGTG" at bounding box center [130, 124] width 22 height 7
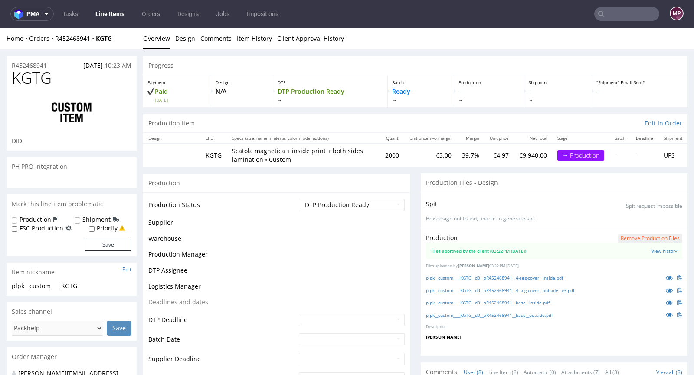
scroll to position [284, 0]
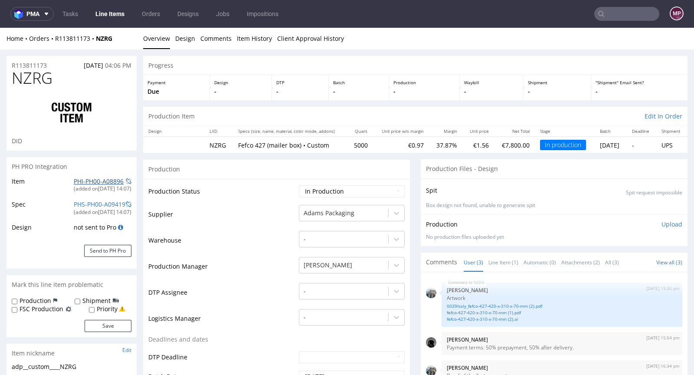
click at [109, 180] on link "PHI-PH00-A08896" at bounding box center [99, 181] width 50 height 8
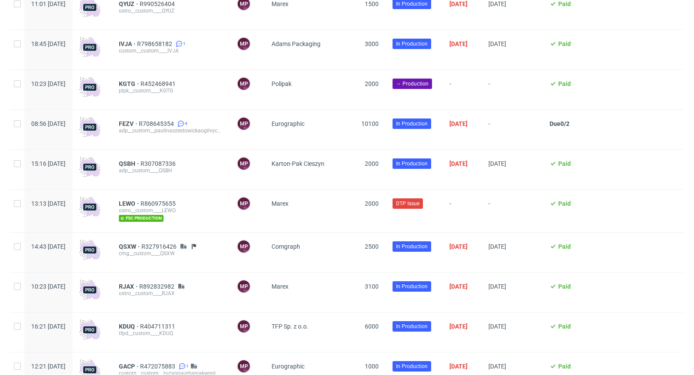
scroll to position [1249, 0]
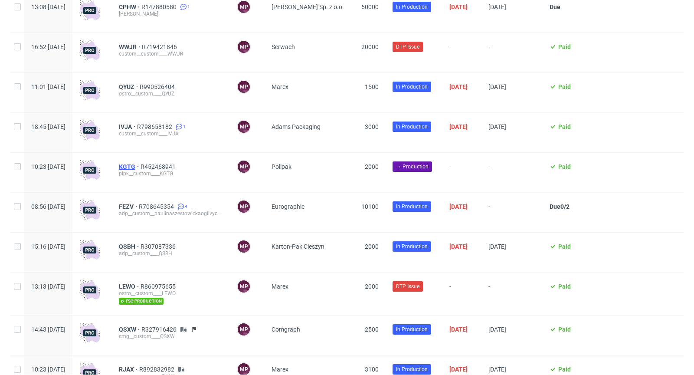
click at [141, 170] on span "KGTG" at bounding box center [130, 166] width 22 height 7
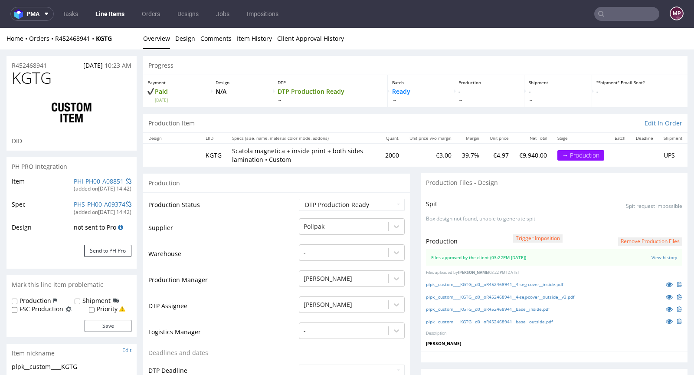
scroll to position [315, 0]
click at [544, 281] on link "plpk__custom____KGTG__d0__oR452468941__4-seg-cover__inside.pdf" at bounding box center [494, 284] width 137 height 6
click at [527, 294] on link "plpk__custom____KGTG__d0__oR452468941__4-seg-cover__outside__v3.pdf" at bounding box center [500, 297] width 148 height 6
click at [521, 307] on link "plpk__custom____KGTG__d0__oR452468941__base__inside.pdf" at bounding box center [488, 309] width 124 height 6
click at [520, 322] on link "plpk__custom____KGTG__d0__oR452468941__base__outside.pdf" at bounding box center [489, 322] width 127 height 6
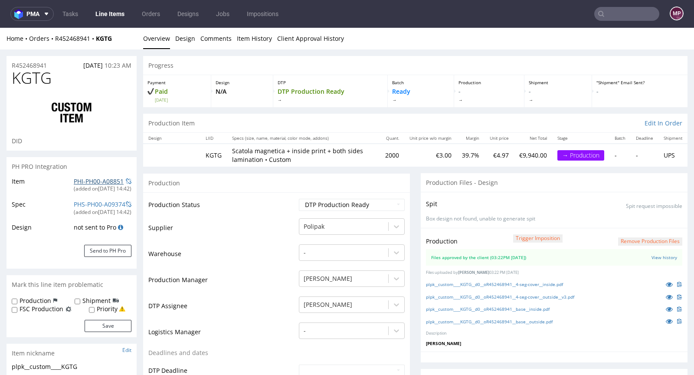
click at [91, 180] on link "PHI-PH00-A08851" at bounding box center [99, 181] width 50 height 8
drag, startPoint x: 67, startPoint y: 77, endPoint x: 11, endPoint y: 74, distance: 55.6
click at [12, 74] on h1 "KGTG" at bounding box center [72, 77] width 120 height 17
copy span "KGTG"
click at [82, 75] on h1 "KGTG" at bounding box center [72, 77] width 120 height 17
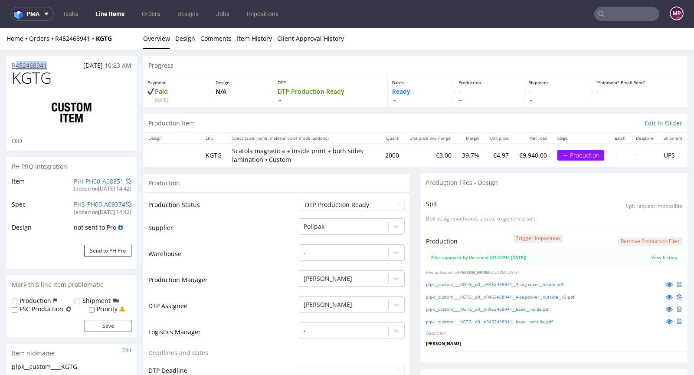
drag, startPoint x: 44, startPoint y: 65, endPoint x: 17, endPoint y: 62, distance: 26.6
click at [17, 62] on div "R452468941 28.07.2025 10:23 AM" at bounding box center [72, 63] width 130 height 14
drag, startPoint x: 383, startPoint y: 153, endPoint x: 361, endPoint y: 153, distance: 22.6
click at [361, 153] on tr "KGTG Scatola magnetica + inside print + both sides lamination • Custom 2000 €3.…" at bounding box center [415, 155] width 545 height 23
copy td "2000"
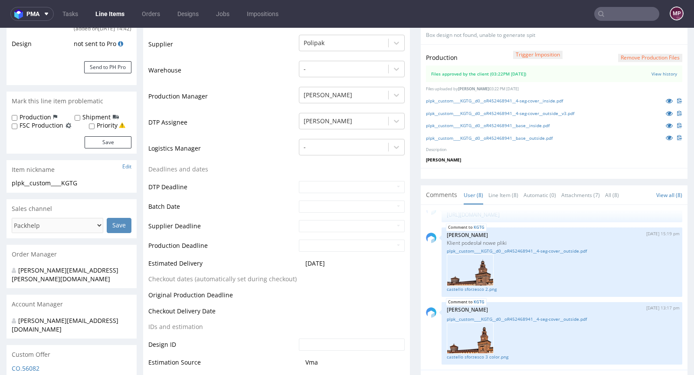
scroll to position [379, 0]
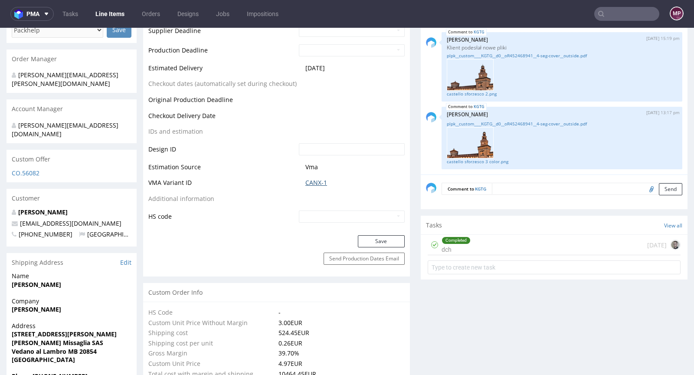
click at [315, 178] on link "CANX-1" at bounding box center [317, 182] width 22 height 9
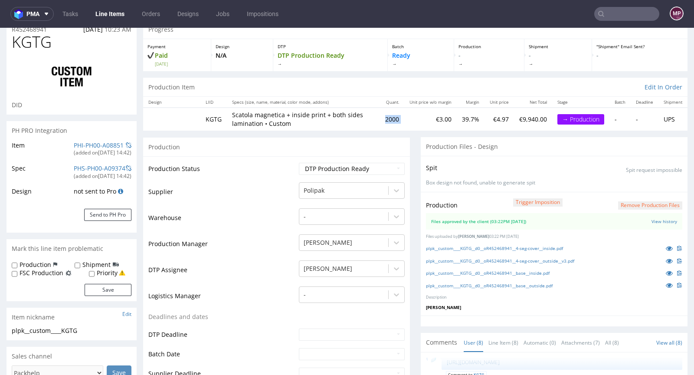
scroll to position [0, 0]
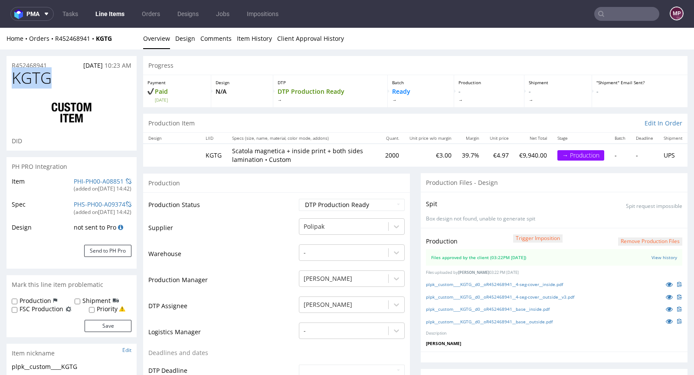
drag, startPoint x: 53, startPoint y: 78, endPoint x: 13, endPoint y: 76, distance: 40.4
click at [13, 76] on h1 "KGTG" at bounding box center [72, 77] width 120 height 17
copy span "KGTG"
click at [55, 58] on div "R452468941 28.07.2025 10:23 AM" at bounding box center [72, 63] width 130 height 14
drag, startPoint x: 54, startPoint y: 62, endPoint x: 13, endPoint y: 64, distance: 41.7
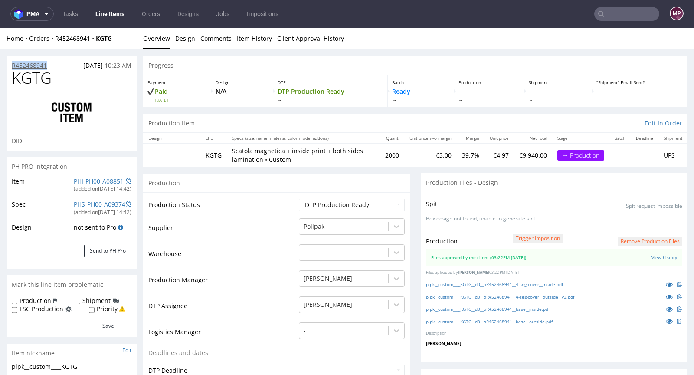
click at [13, 64] on div "R452468941 28.07.2025 10:23 AM" at bounding box center [72, 63] width 130 height 14
copy p "R452468941"
drag, startPoint x: 55, startPoint y: 74, endPoint x: 4, endPoint y: 76, distance: 50.4
copy span "KGTG"
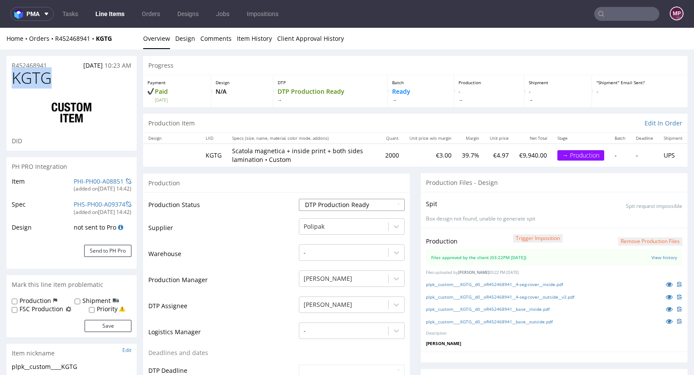
click at [329, 203] on select "Waiting for Artwork Waiting for Diecut Waiting for Mockup Waiting for DTP Waiti…" at bounding box center [352, 205] width 106 height 12
select select "production_in_process"
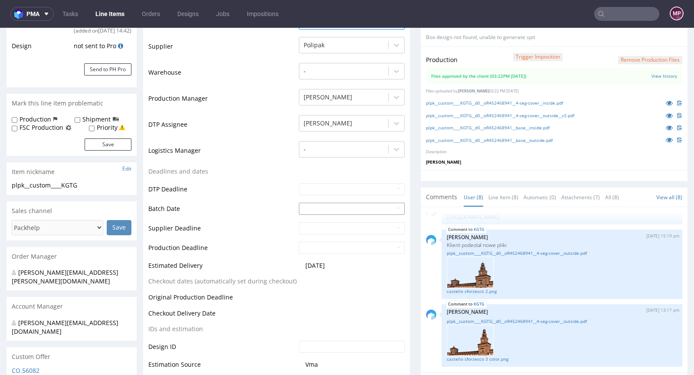
click at [304, 211] on input "text" at bounding box center [352, 209] width 106 height 12
click at [321, 157] on td "11" at bounding box center [317, 156] width 13 height 13
type input "2025-08-11"
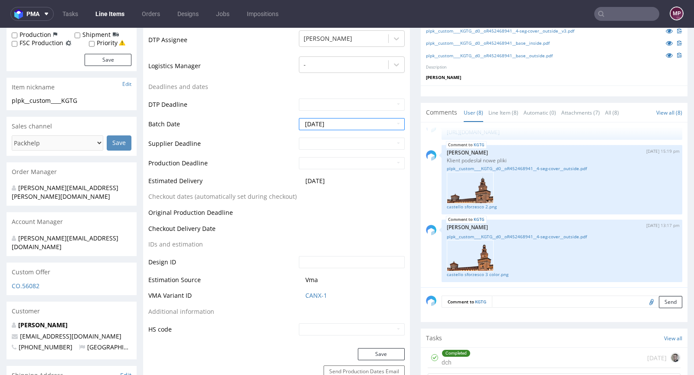
scroll to position [266, 0]
click at [385, 350] on button "Save" at bounding box center [381, 354] width 47 height 12
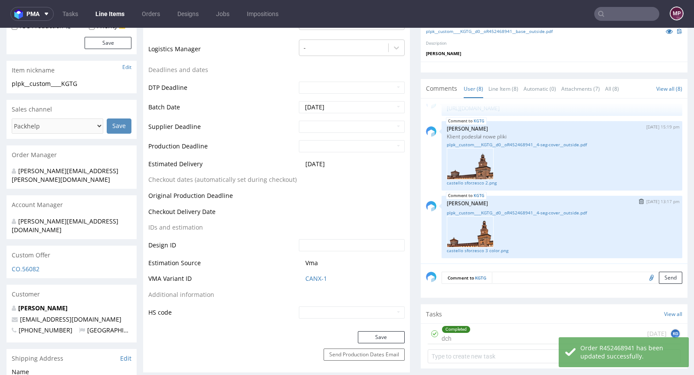
scroll to position [260, 0]
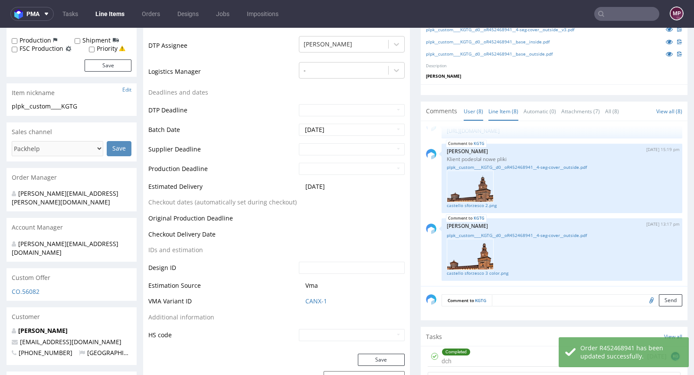
click at [494, 110] on link "Line Item (8)" at bounding box center [504, 111] width 30 height 19
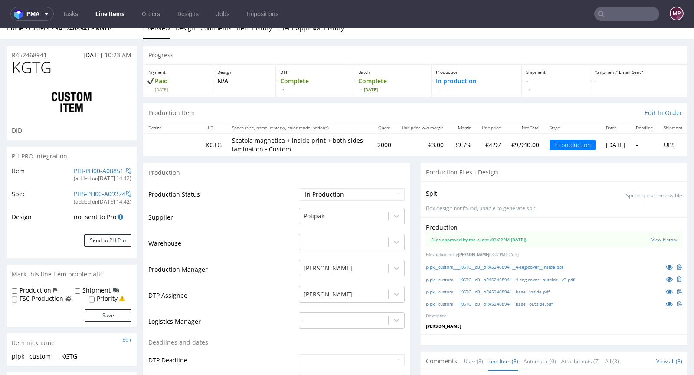
scroll to position [0, 0]
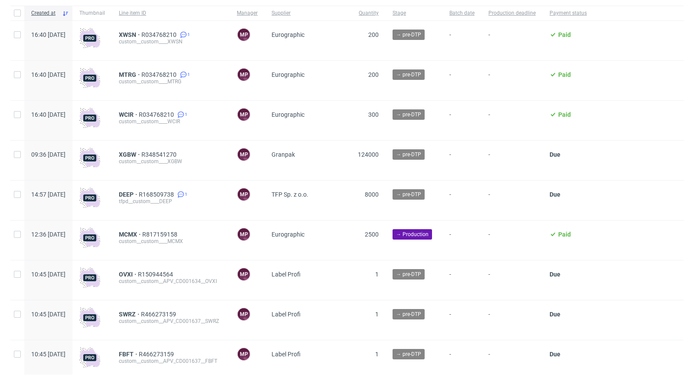
scroll to position [63, 0]
click at [141, 237] on div "MCMX R817159158 custom__custom____MCMX" at bounding box center [171, 240] width 118 height 39
click at [142, 235] on span "MCMX" at bounding box center [130, 234] width 23 height 7
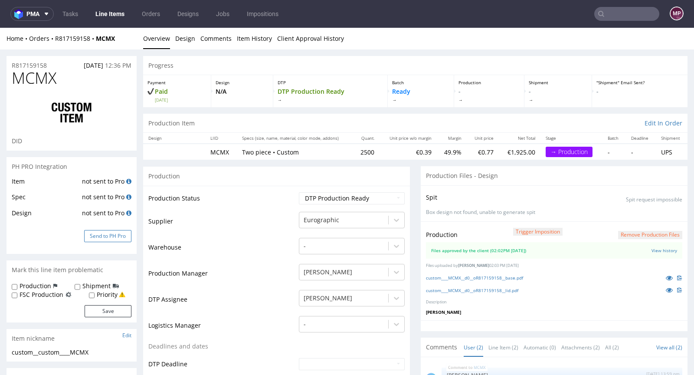
click at [115, 237] on button "Send to PH Pro" at bounding box center [107, 236] width 47 height 12
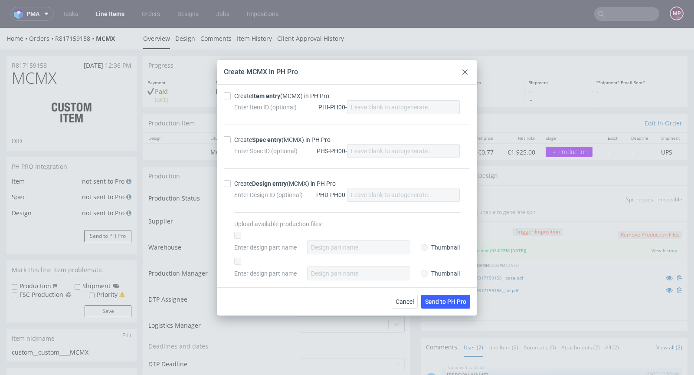
click at [258, 99] on div "Create Item entry (MCMX) in PH Pro" at bounding box center [281, 96] width 95 height 9
click at [231, 99] on input "Create Item entry (MCMX) in PH Pro" at bounding box center [227, 95] width 7 height 7
checkbox input "true"
click at [250, 141] on div "Create Spec entry (MCMX) in PH Pro" at bounding box center [282, 139] width 96 height 9
click at [231, 141] on input "Create Spec entry (MCMX) in PH Pro" at bounding box center [227, 139] width 7 height 7
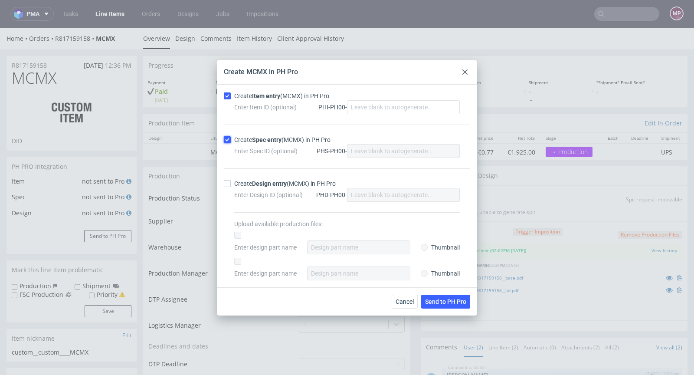
checkbox input "true"
click at [437, 300] on span "Send to PH Pro" at bounding box center [445, 302] width 41 height 6
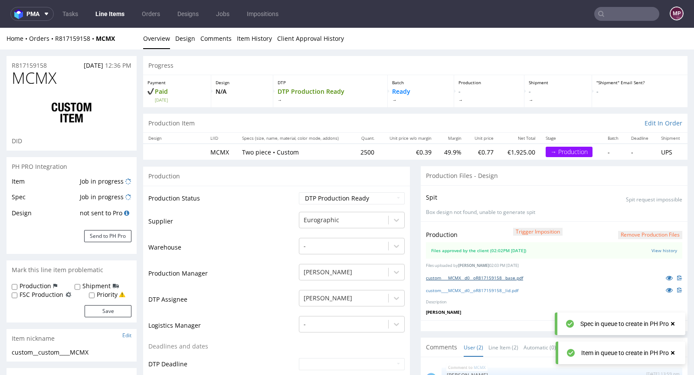
click at [458, 276] on link "custom____MCMX__d0__oR817159158__base.pdf" at bounding box center [474, 278] width 97 height 6
click at [461, 287] on link "custom____MCMX__d0__oR817159158__lid.pdf" at bounding box center [472, 290] width 92 height 6
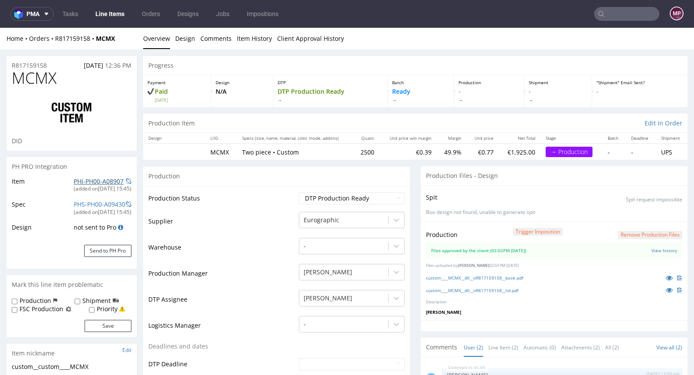
click at [110, 180] on link "PHI-PH00-A08907" at bounding box center [99, 181] width 50 height 8
drag, startPoint x: 355, startPoint y: 151, endPoint x: 368, endPoint y: 151, distance: 13.9
click at [368, 151] on td "2500" at bounding box center [367, 152] width 26 height 16
copy td "2500"
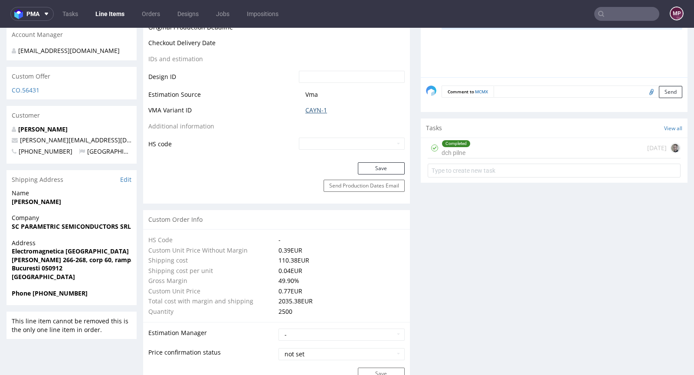
scroll to position [398, 0]
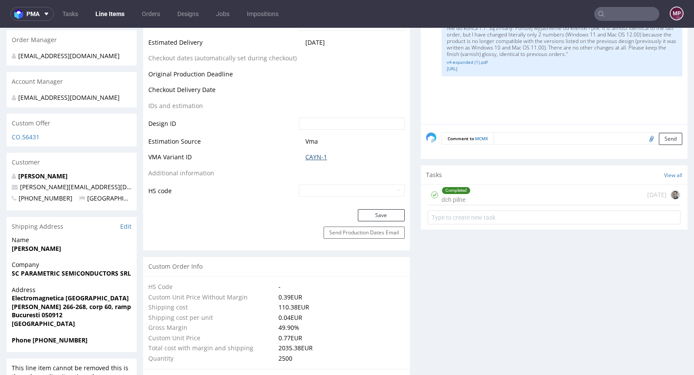
click at [318, 159] on link "CAYN-1" at bounding box center [317, 157] width 22 height 9
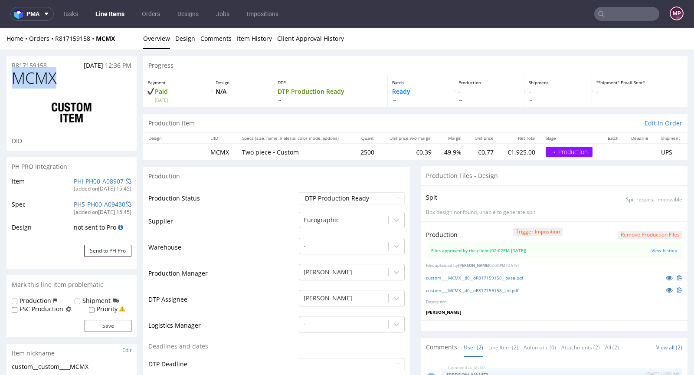
drag, startPoint x: 59, startPoint y: 77, endPoint x: 8, endPoint y: 79, distance: 51.3
click at [8, 79] on div "MCMX DID" at bounding box center [72, 109] width 130 height 81
copy span "MCMX"
click at [58, 65] on div "R817159158 07.08.2025 12:36 PM" at bounding box center [72, 63] width 130 height 14
drag, startPoint x: 56, startPoint y: 65, endPoint x: 13, endPoint y: 62, distance: 43.1
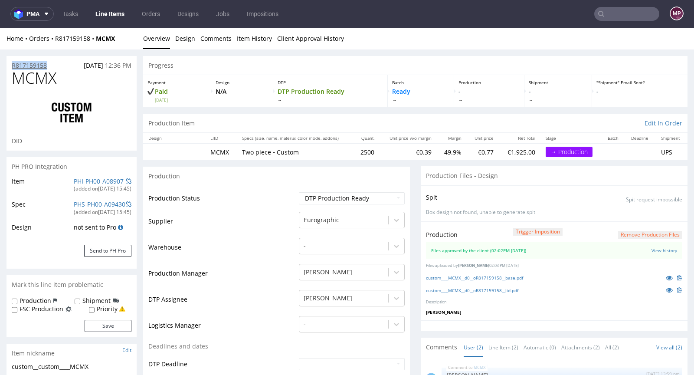
click at [13, 62] on div "R817159158 07.08.2025 12:36 PM" at bounding box center [72, 63] width 130 height 14
copy p "R817159158"
drag, startPoint x: 63, startPoint y: 76, endPoint x: 11, endPoint y: 77, distance: 51.7
click at [12, 77] on h1 "MCMX" at bounding box center [72, 77] width 120 height 17
copy span "MCMX"
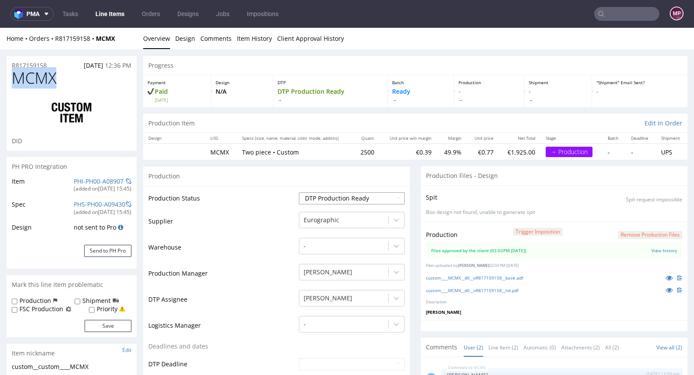
click at [324, 199] on select "Waiting for Artwork Waiting for Diecut Waiting for Mockup Waiting for DTP Waiti…" at bounding box center [352, 198] width 106 height 12
select select "production_in_process"
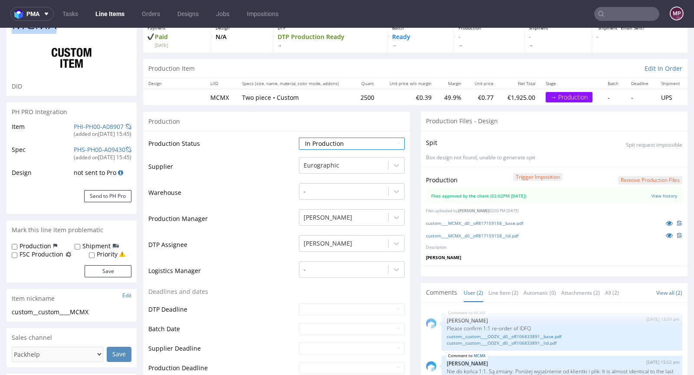
scroll to position [191, 0]
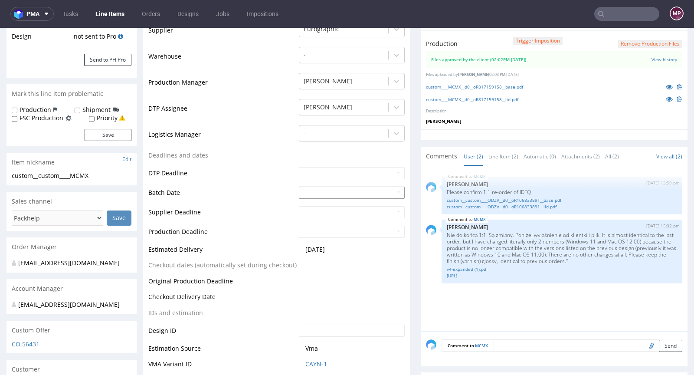
click at [318, 141] on td "11" at bounding box center [317, 139] width 13 height 13
type input "2025-08-11"
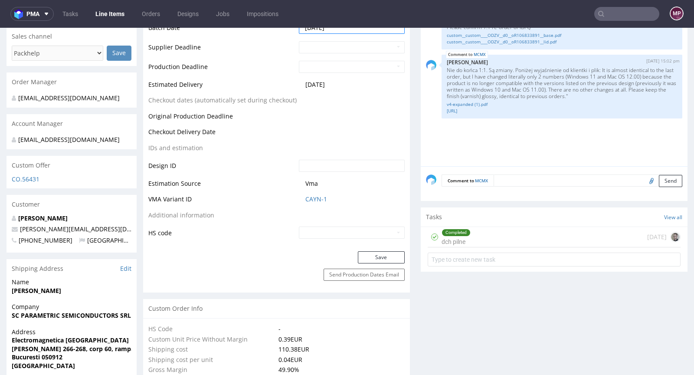
scroll to position [360, 0]
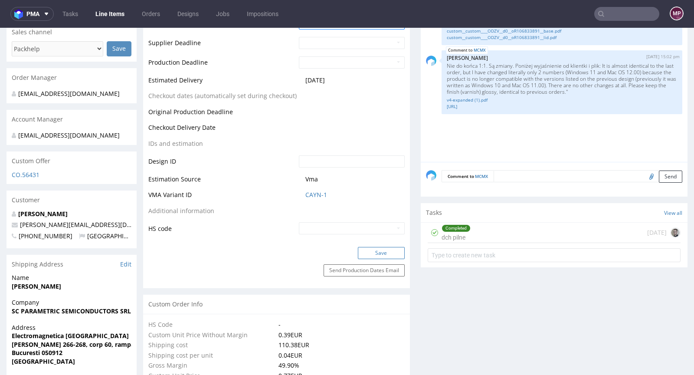
click at [383, 253] on button "Save" at bounding box center [381, 253] width 47 height 12
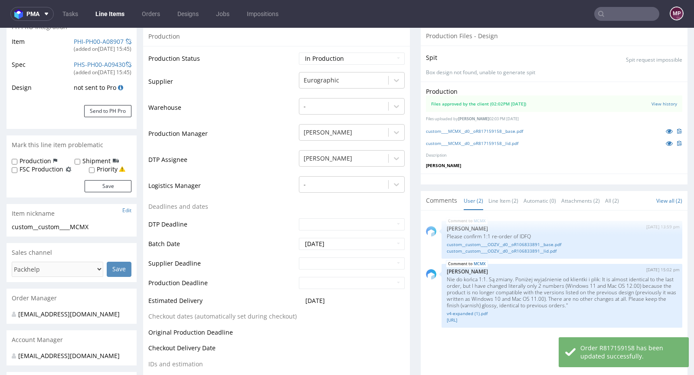
scroll to position [0, 0]
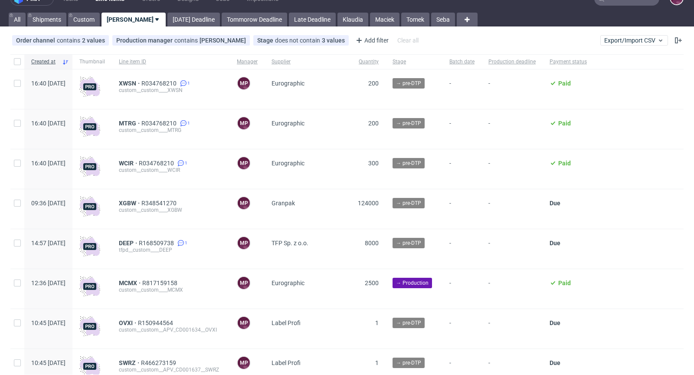
scroll to position [13, 0]
